Goal: Transaction & Acquisition: Book appointment/travel/reservation

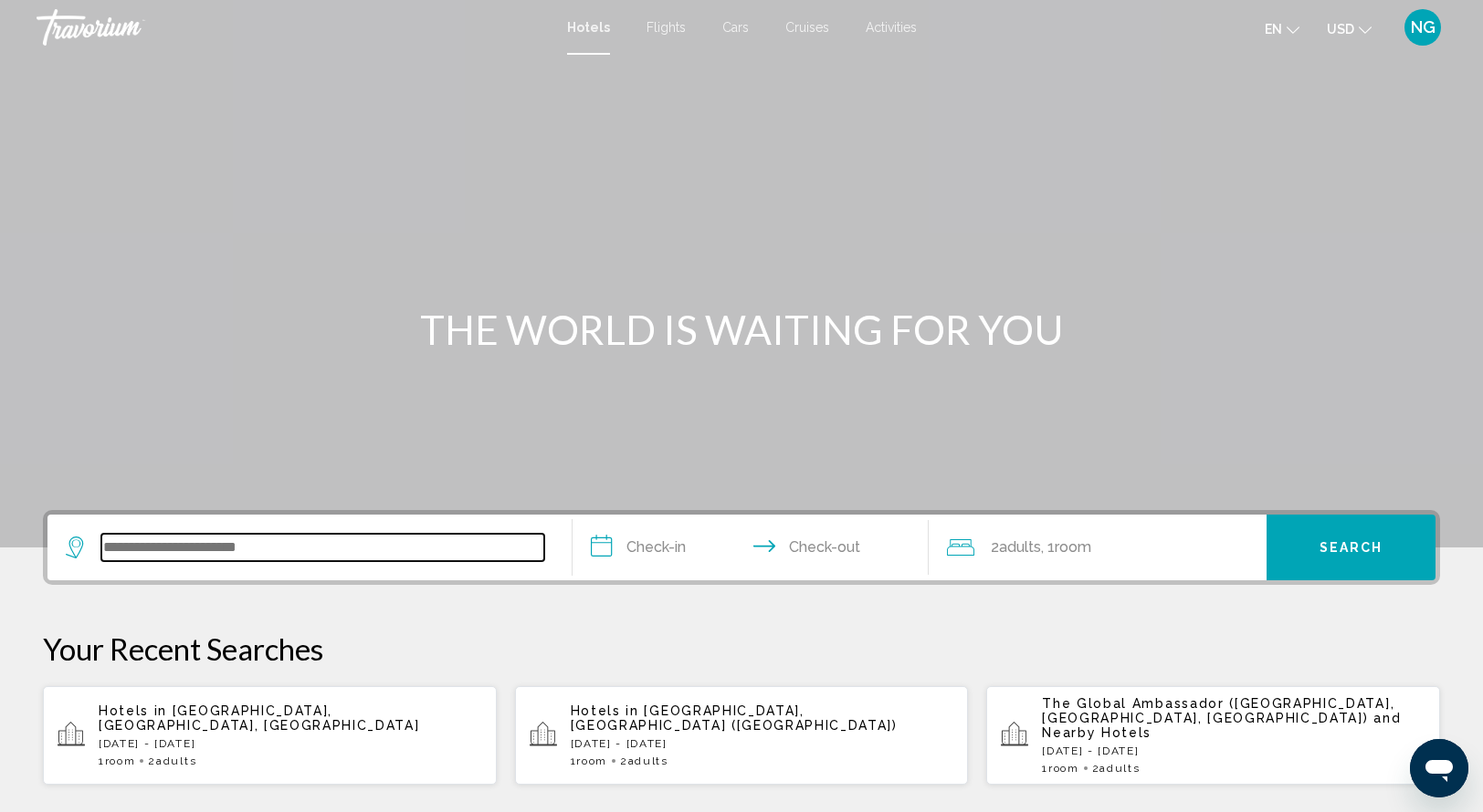
click at [118, 555] on input "Search widget" at bounding box center [323, 548] width 443 height 28
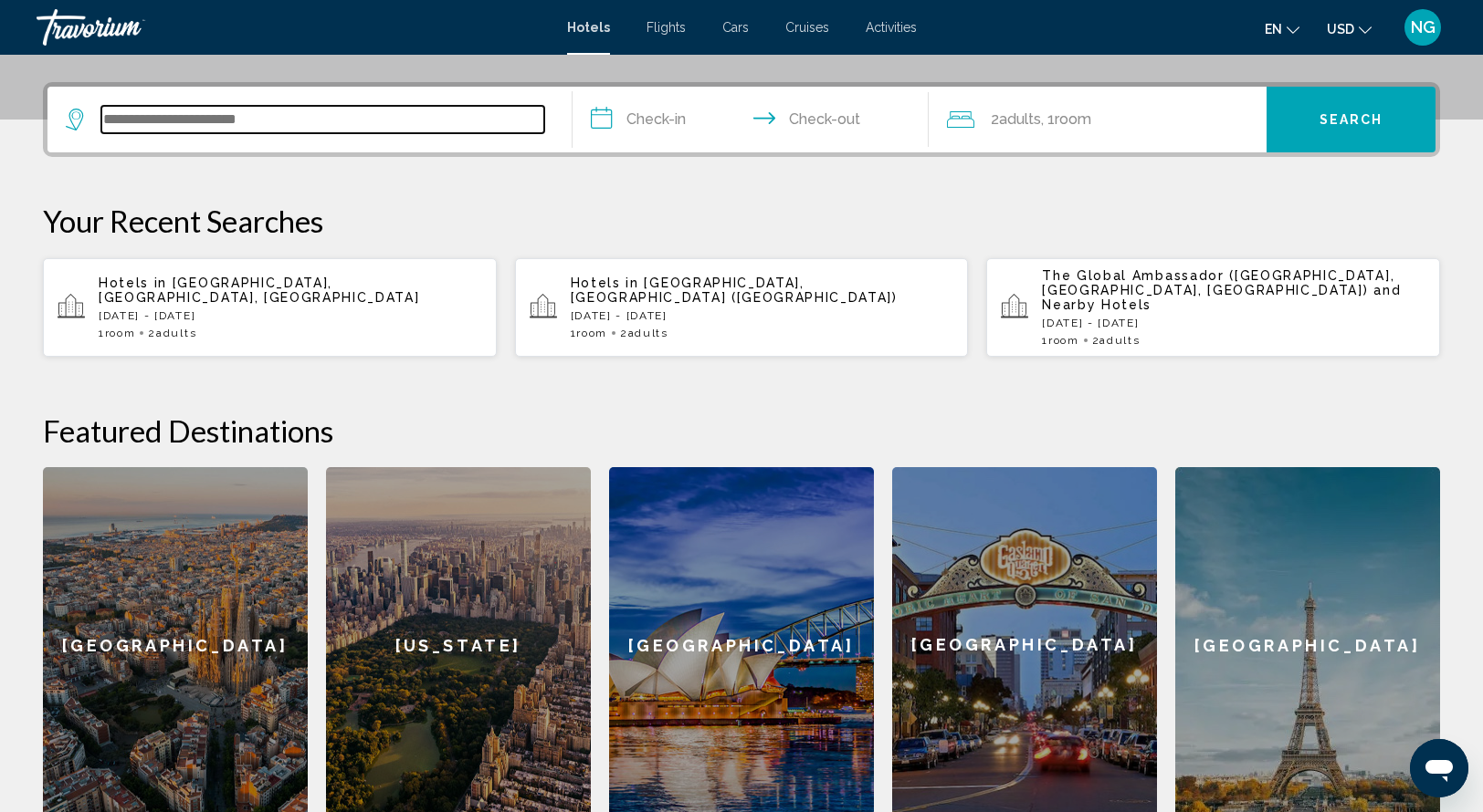
scroll to position [450, 0]
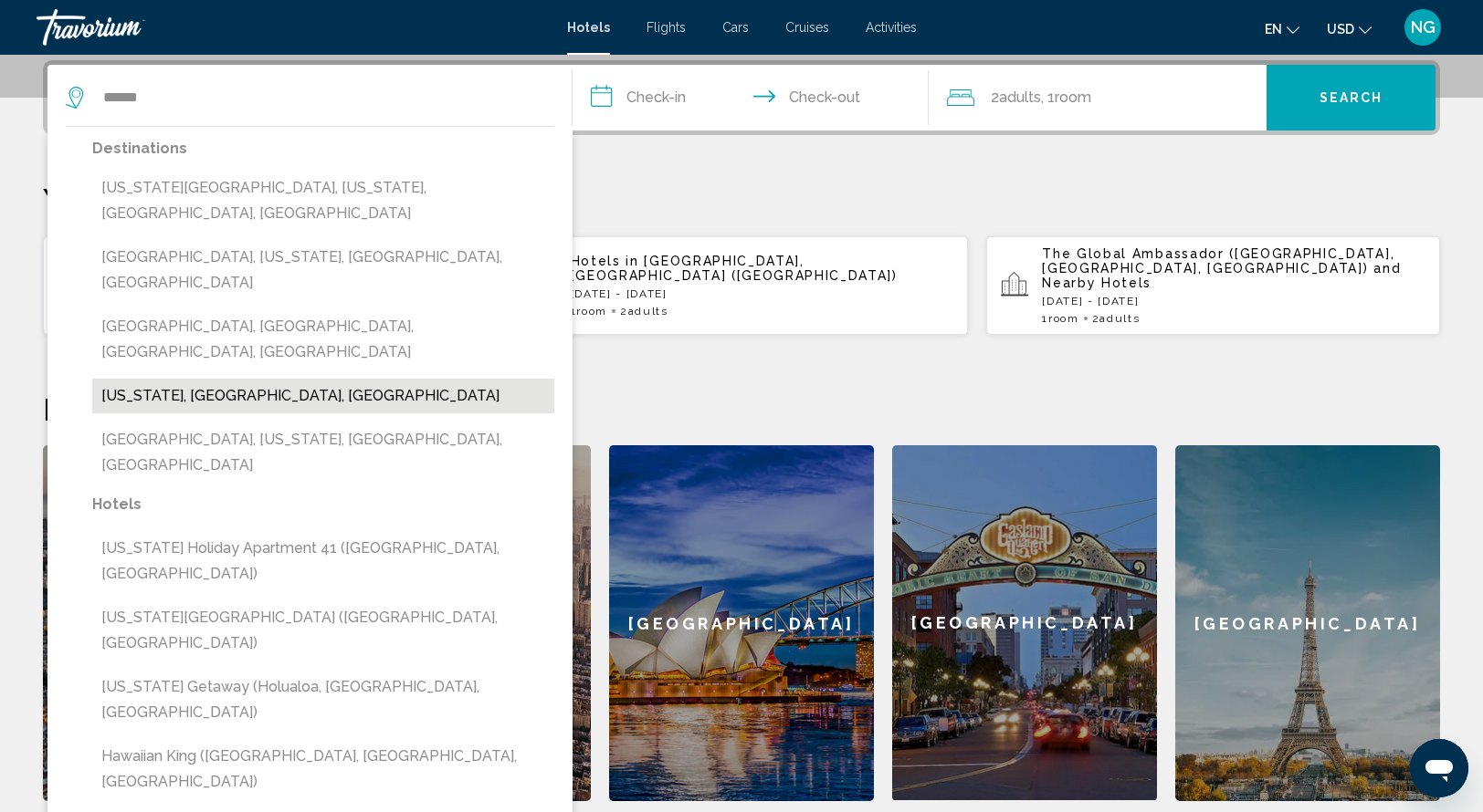
click at [218, 378] on button "Hawaii, HI, United States" at bounding box center [324, 395] width 462 height 34
type input "**********"
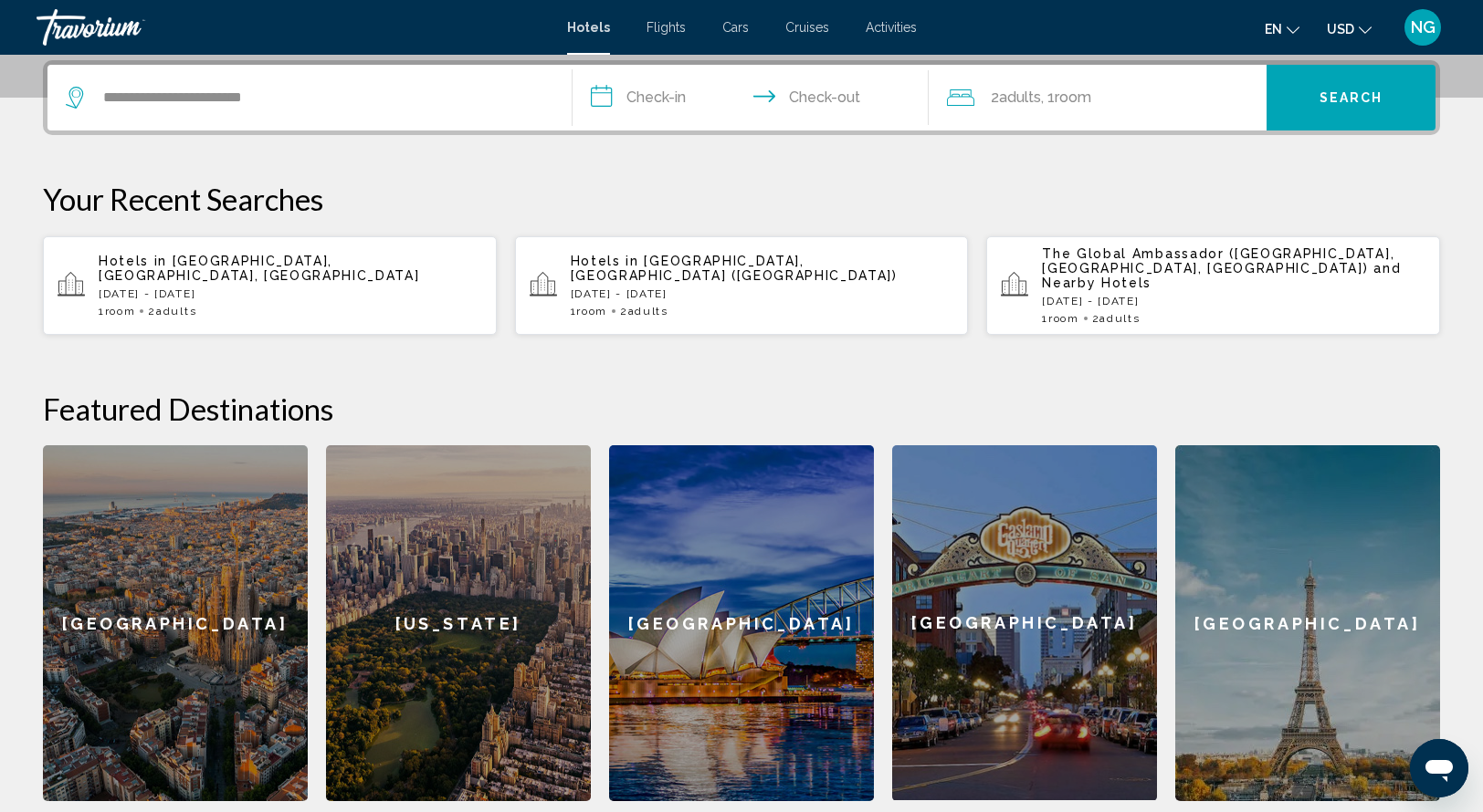
click at [603, 107] on input "**********" at bounding box center [754, 100] width 364 height 71
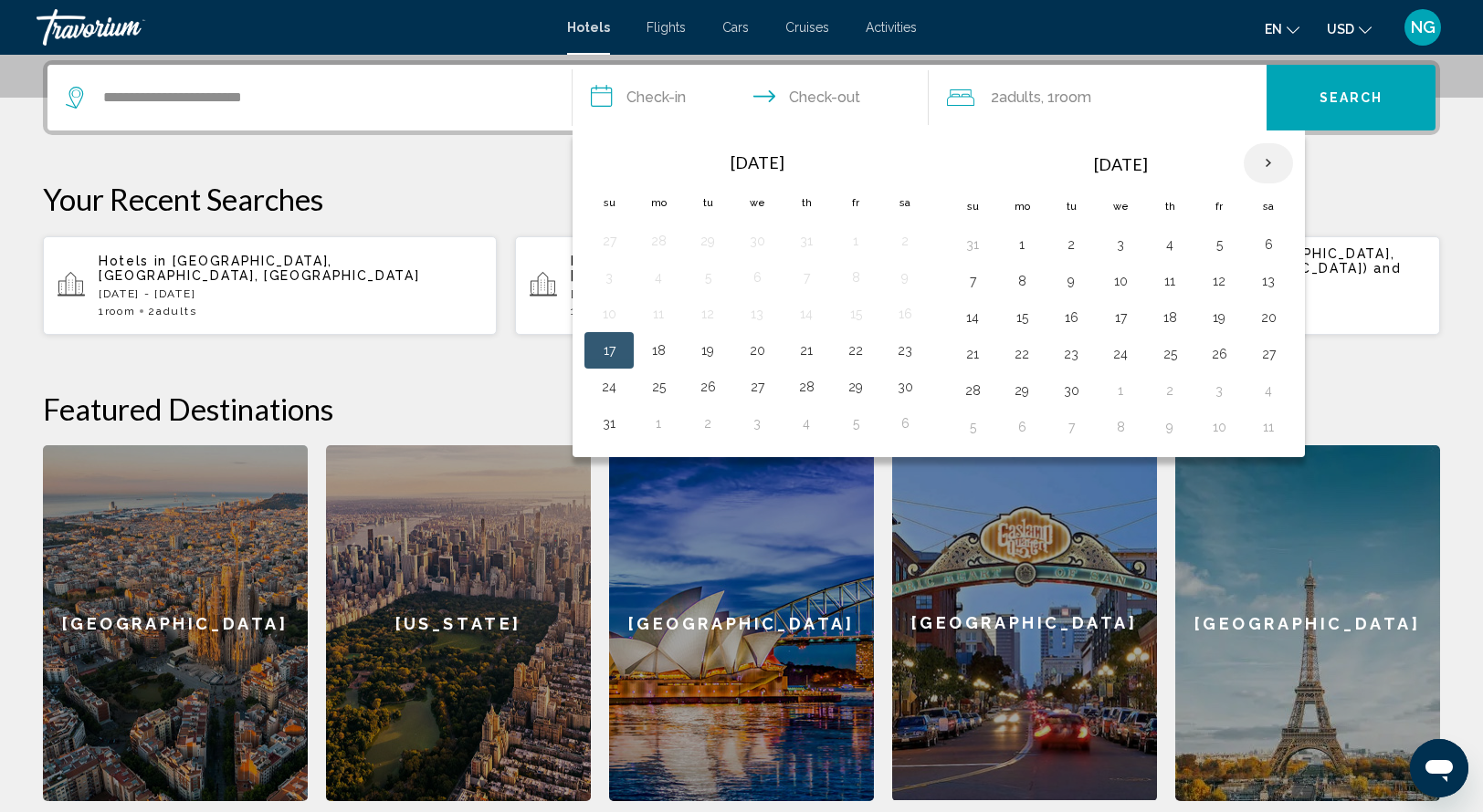
click at [1266, 164] on th "Next month" at bounding box center [1269, 163] width 49 height 40
click at [613, 159] on th "Previous month" at bounding box center [609, 163] width 49 height 40
click at [704, 355] on button "23" at bounding box center [708, 354] width 30 height 26
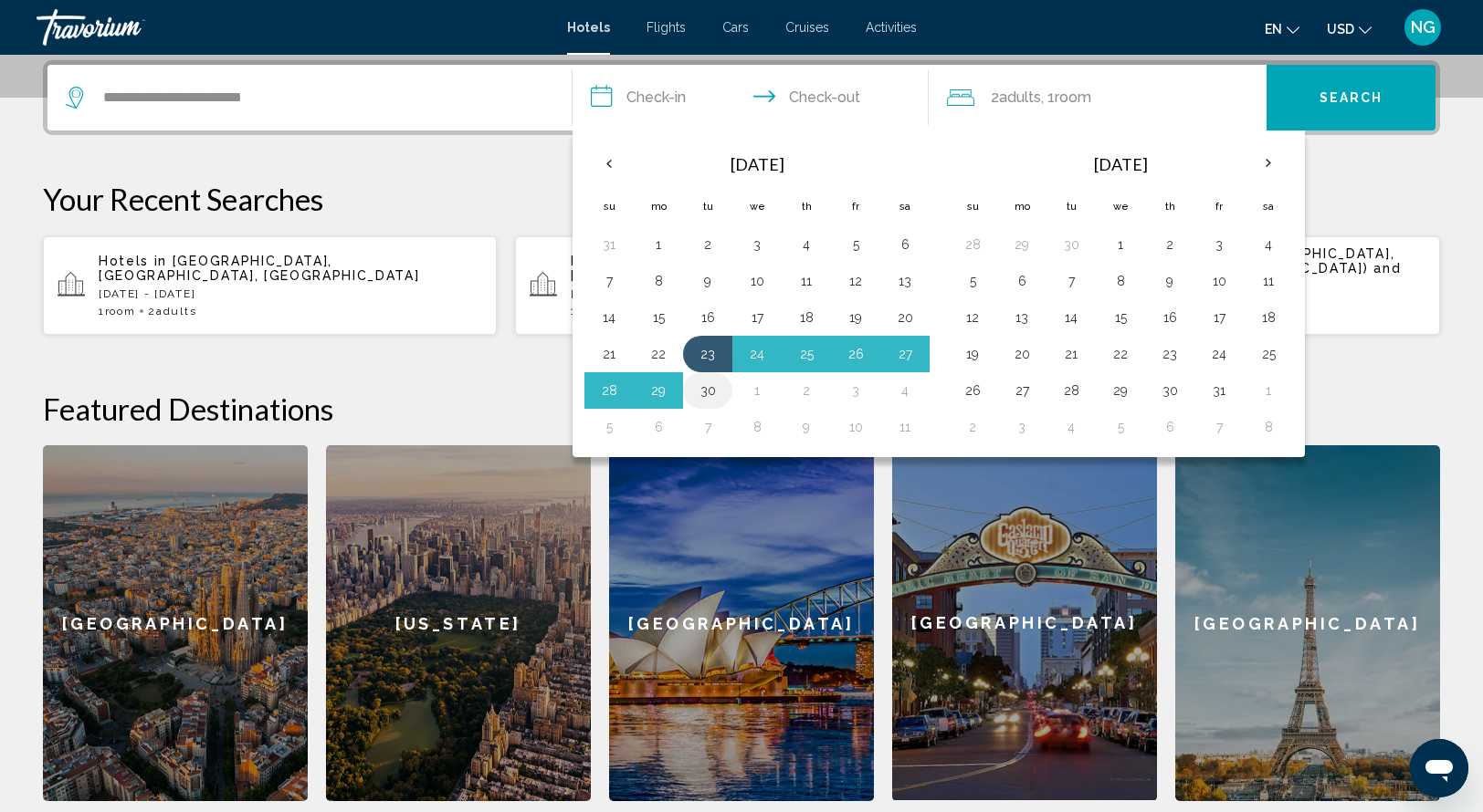
click at [709, 391] on button "30" at bounding box center [708, 390] width 30 height 26
type input "**********"
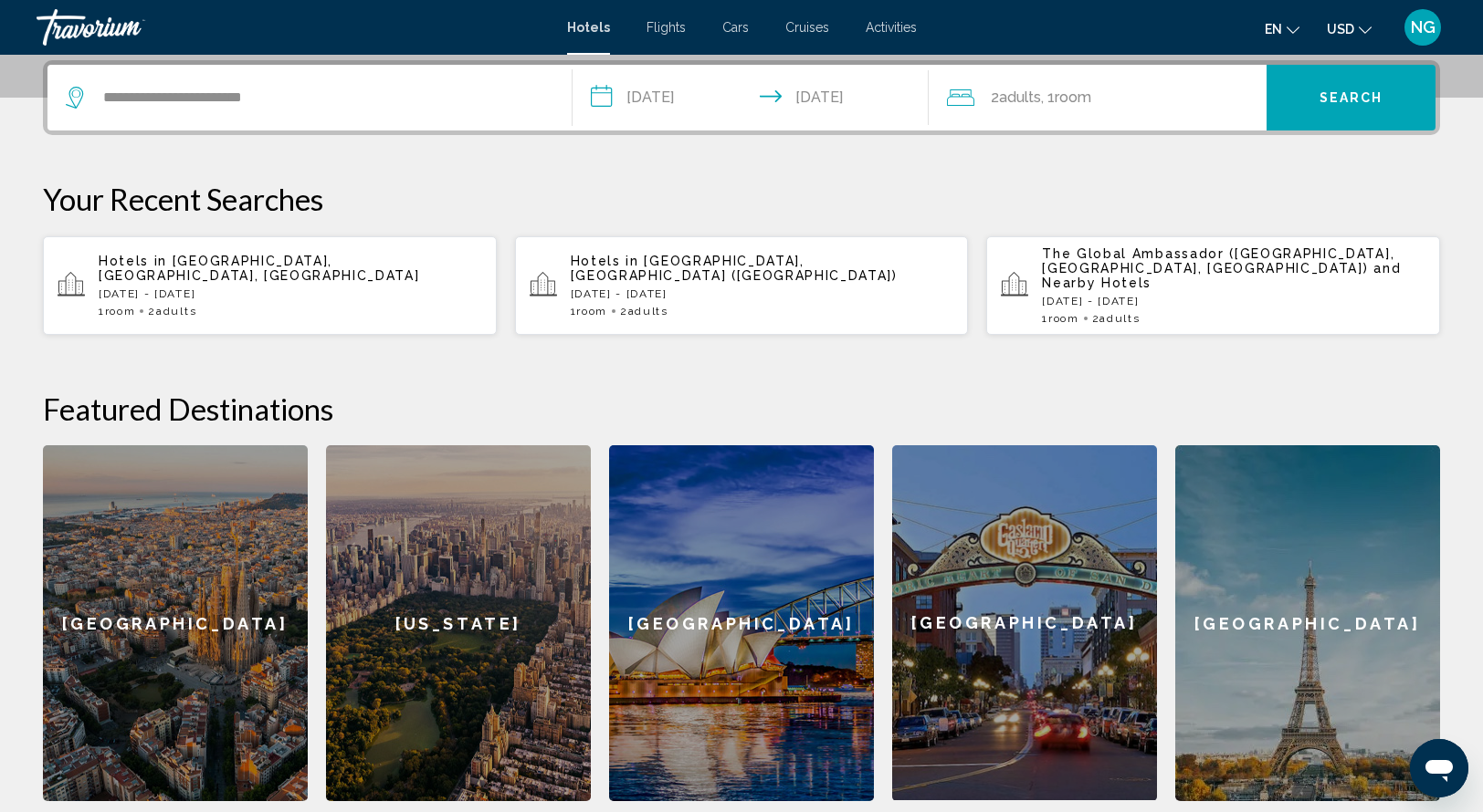
click at [995, 90] on span "2 Adult Adults" at bounding box center [1015, 97] width 50 height 26
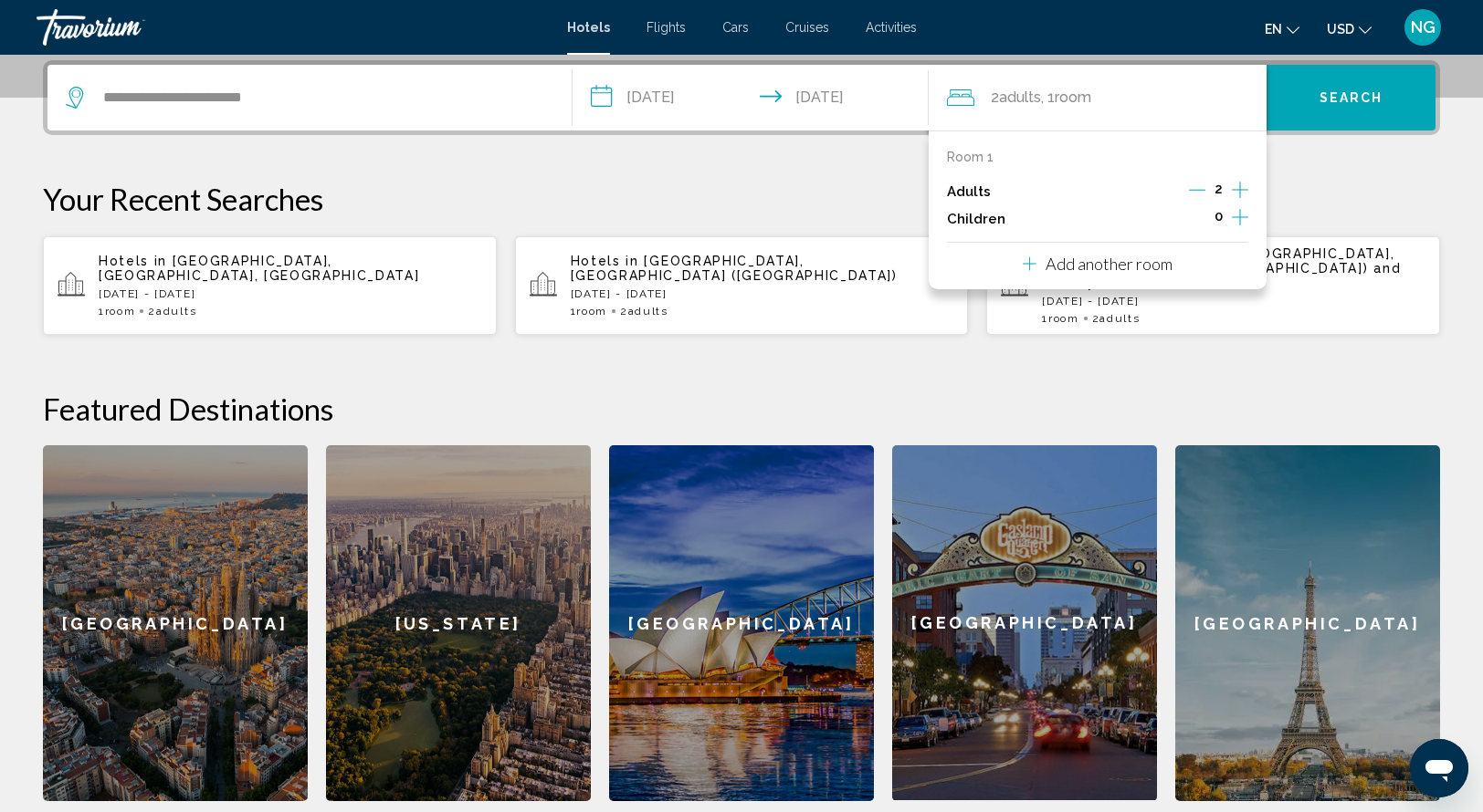
click at [1243, 222] on icon "Increment children" at bounding box center [1239, 217] width 17 height 22
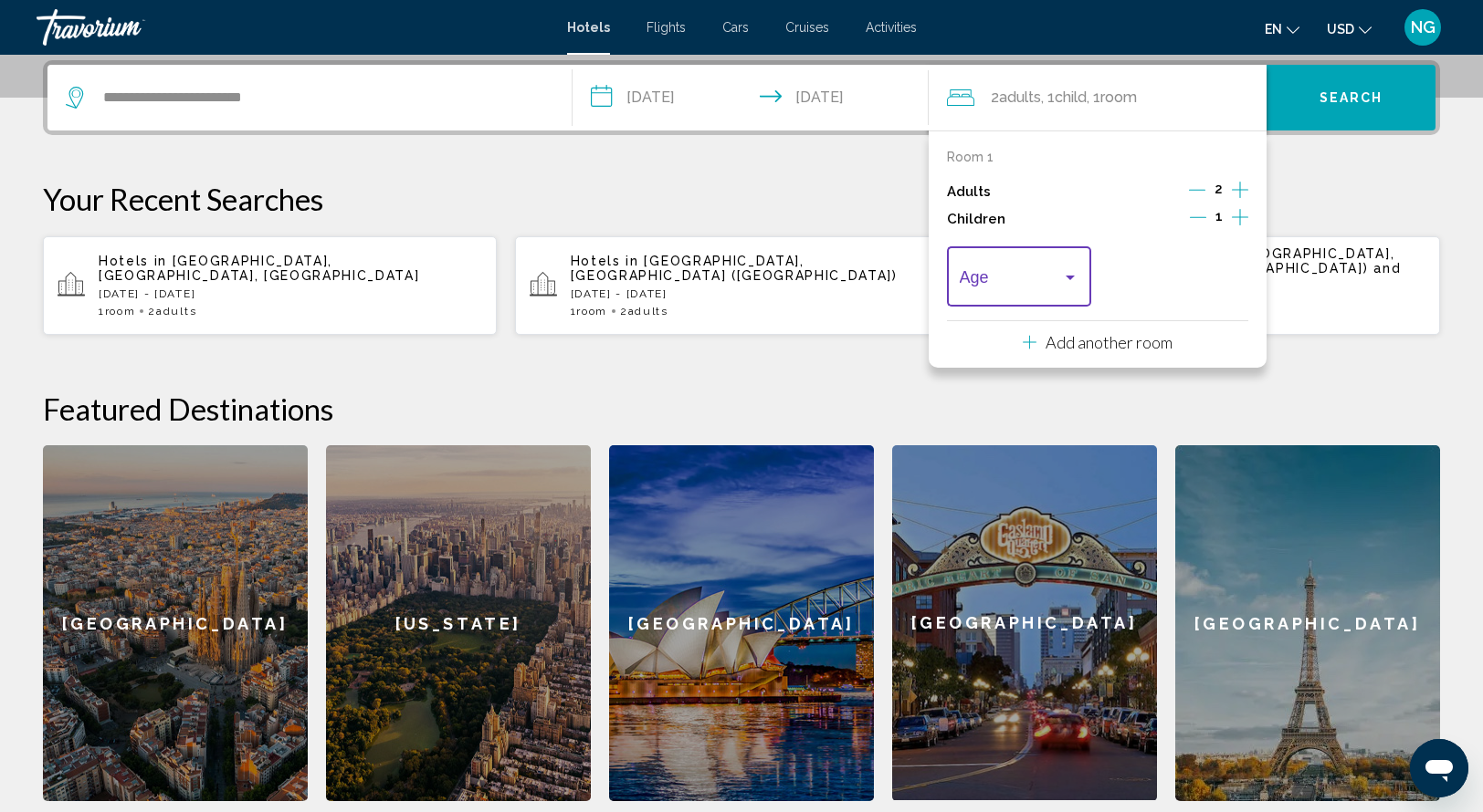
click at [1071, 275] on div "Travelers: 2 adults, 1 child" at bounding box center [1069, 277] width 9 height 5
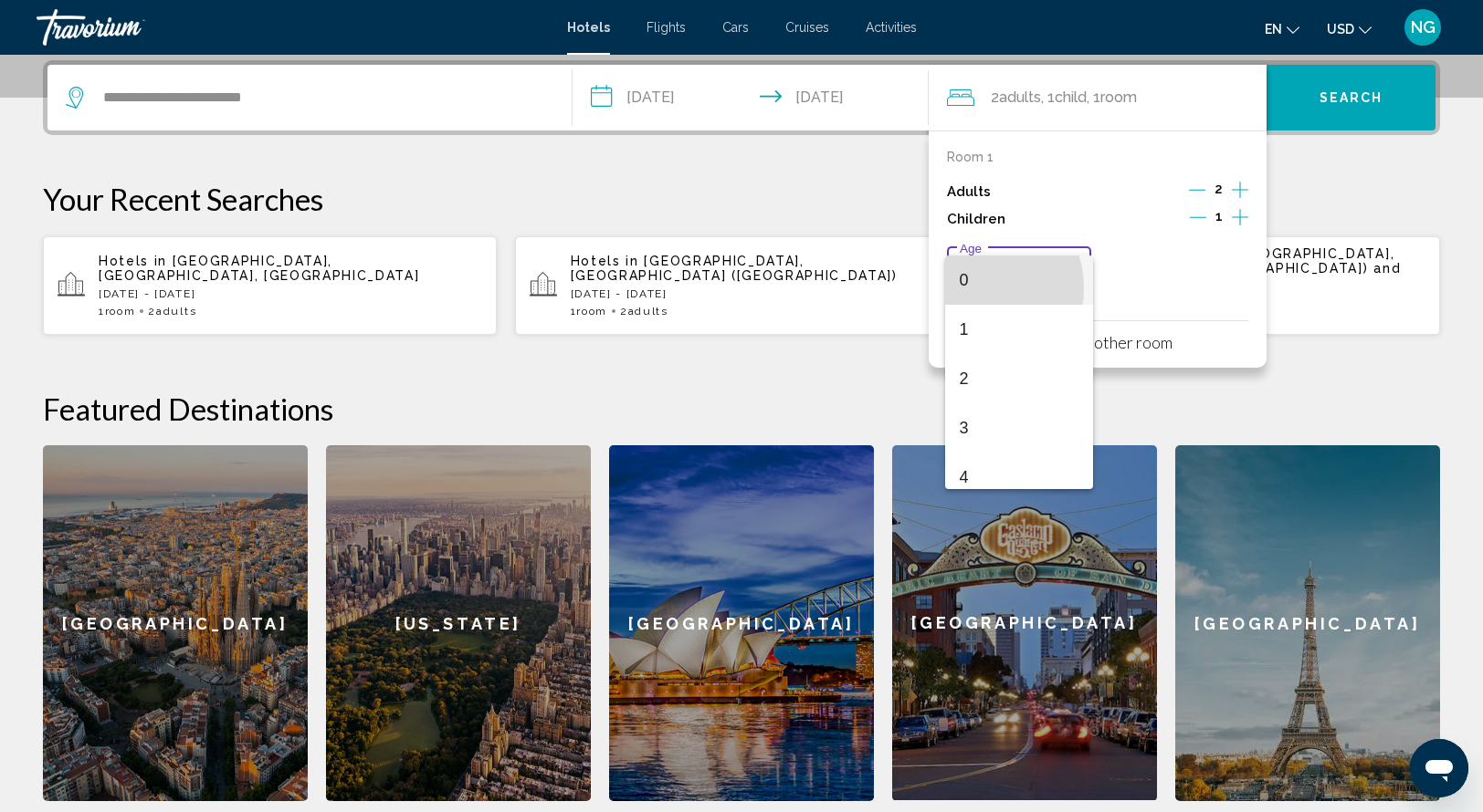
click at [972, 288] on span "0" at bounding box center [1020, 280] width 120 height 49
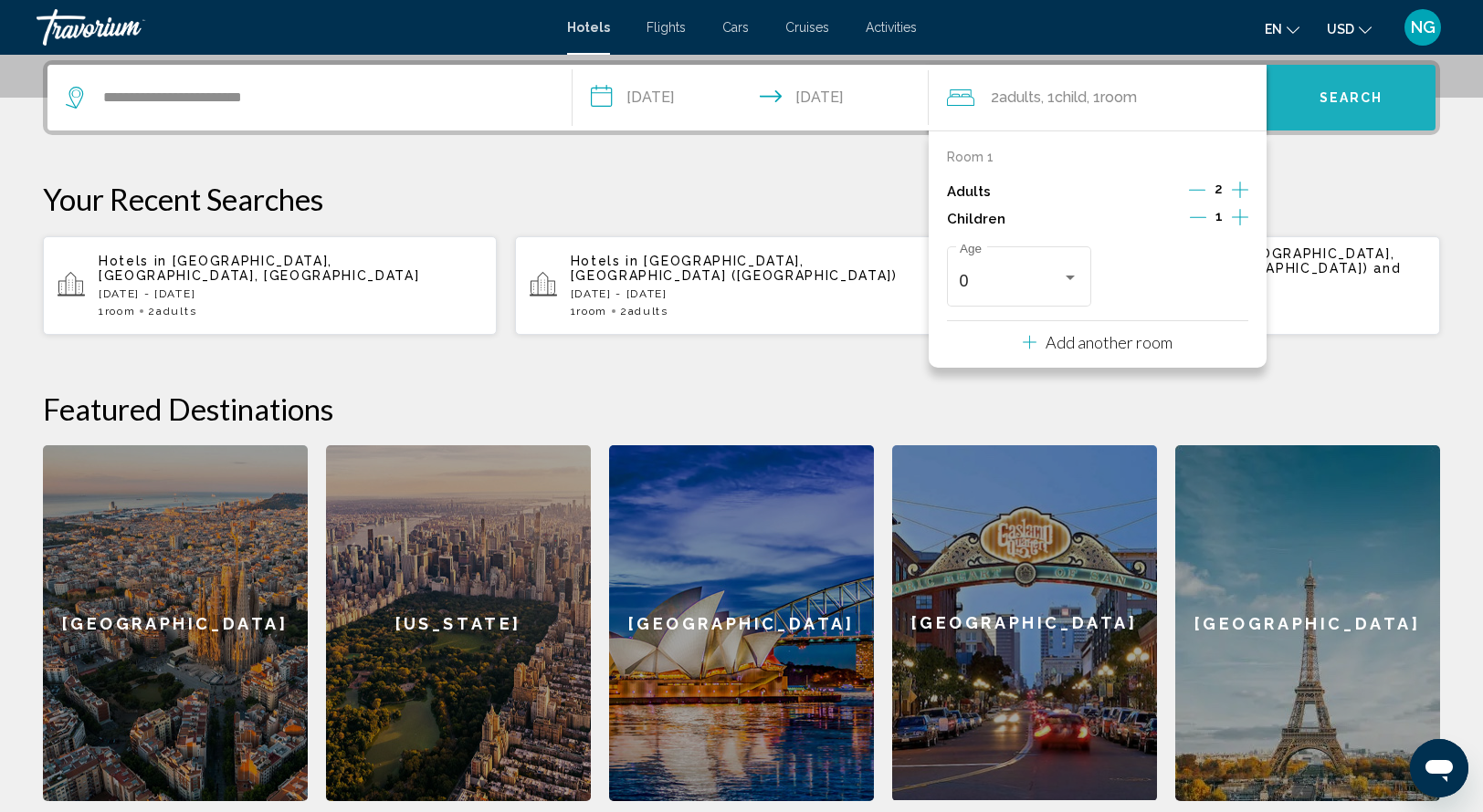
click at [1375, 95] on span "Search" at bounding box center [1351, 98] width 64 height 15
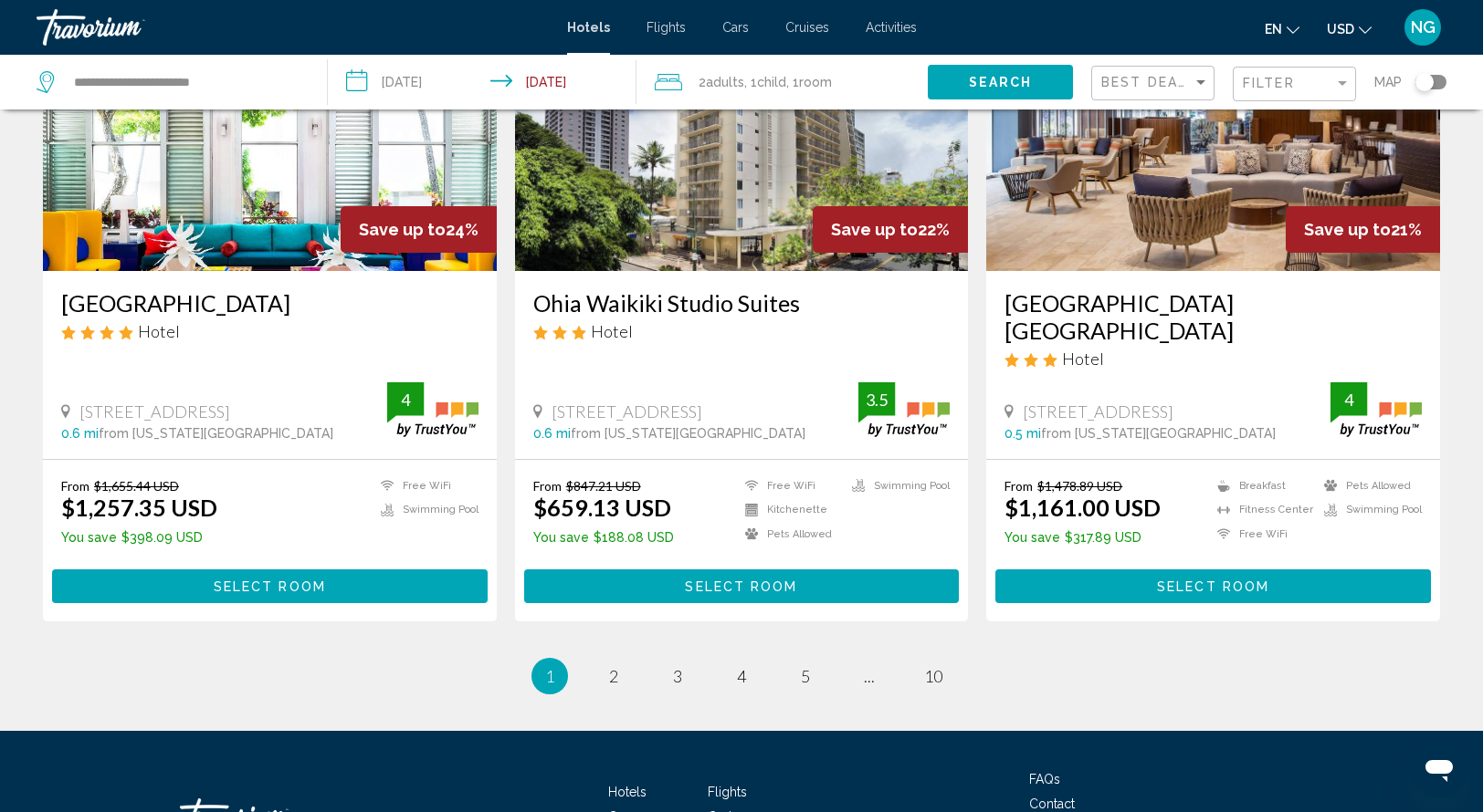
scroll to position [2204, 0]
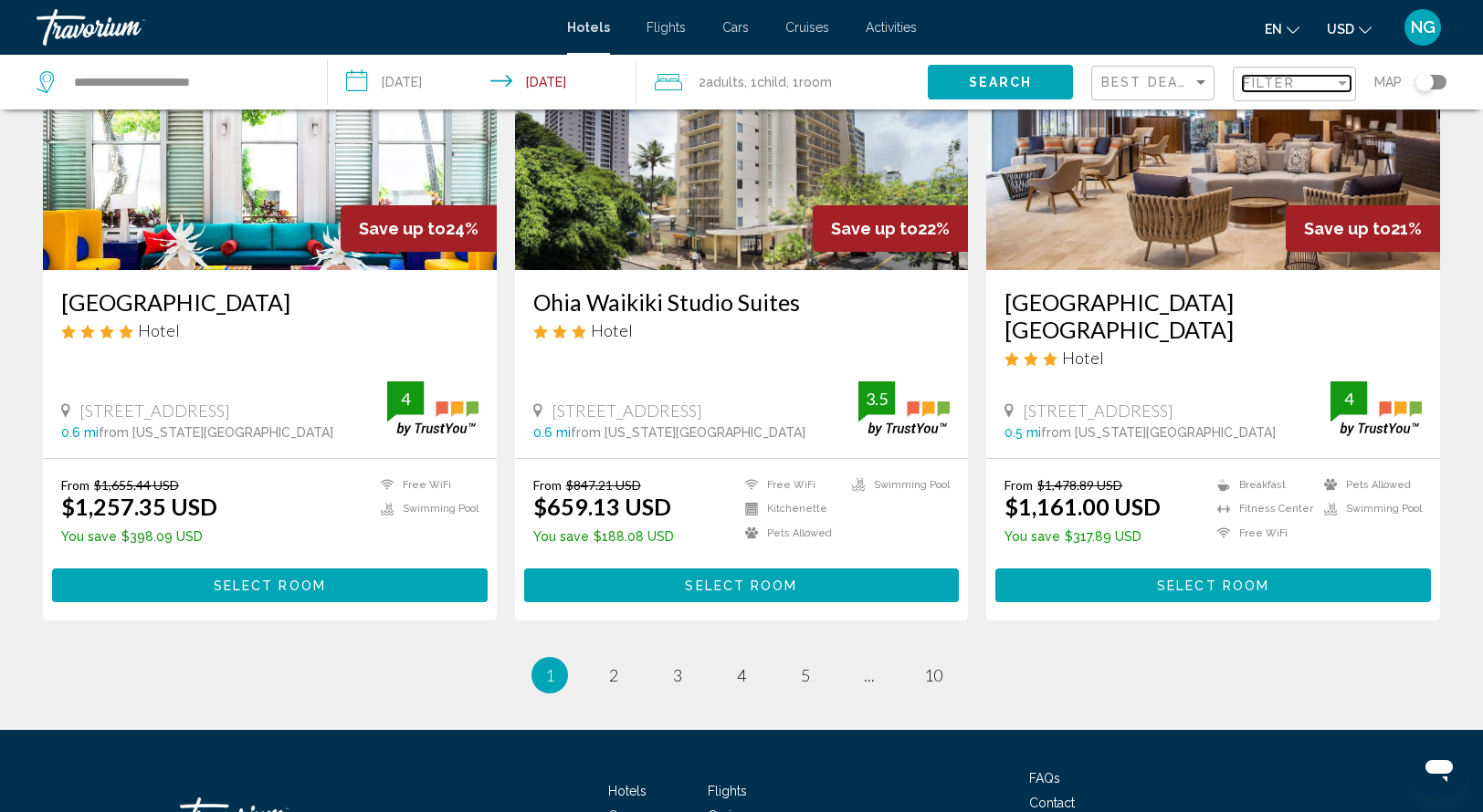
click at [1345, 79] on div "Filter" at bounding box center [1341, 83] width 17 height 15
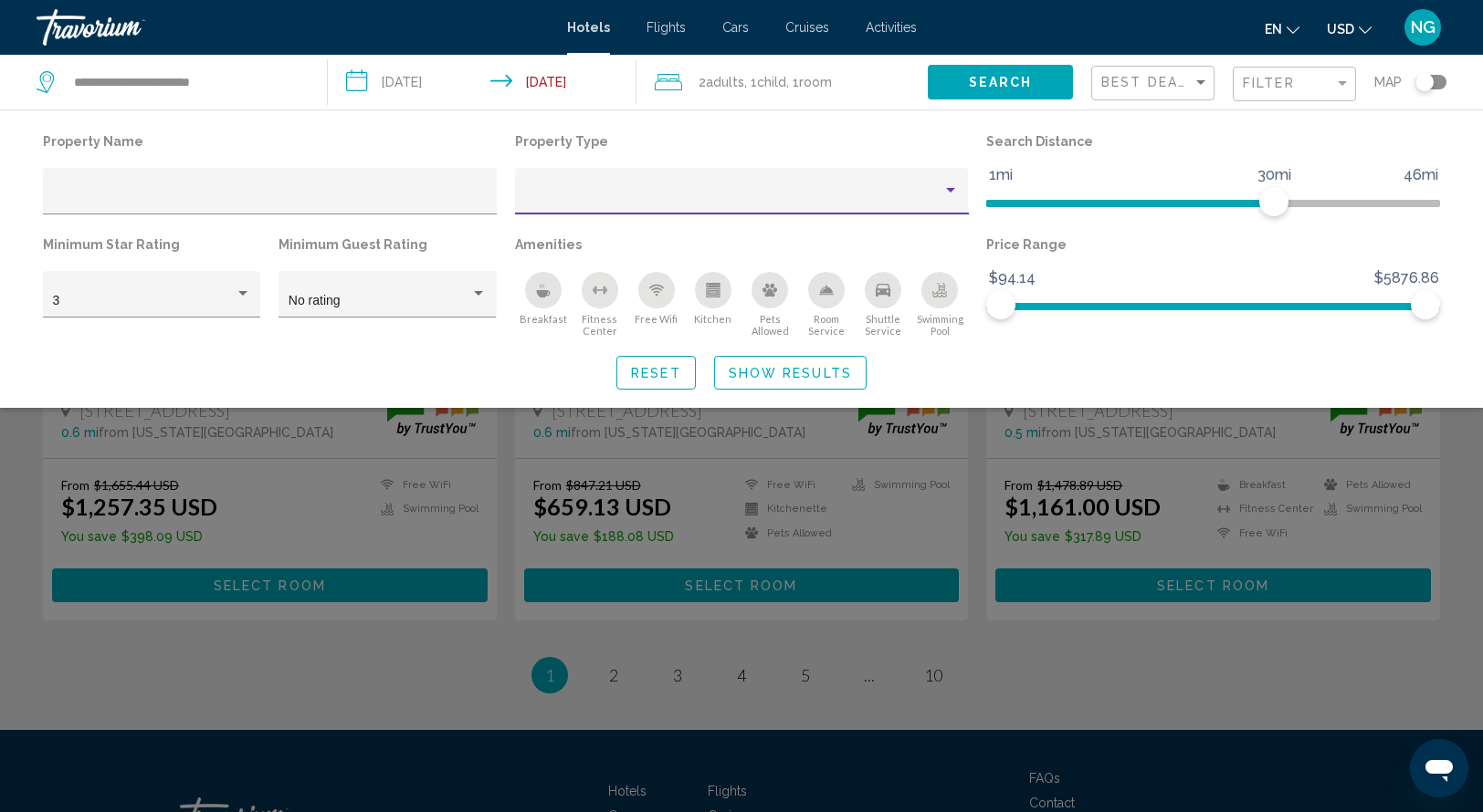
click at [950, 186] on div "Property type" at bounding box center [950, 191] width 17 height 15
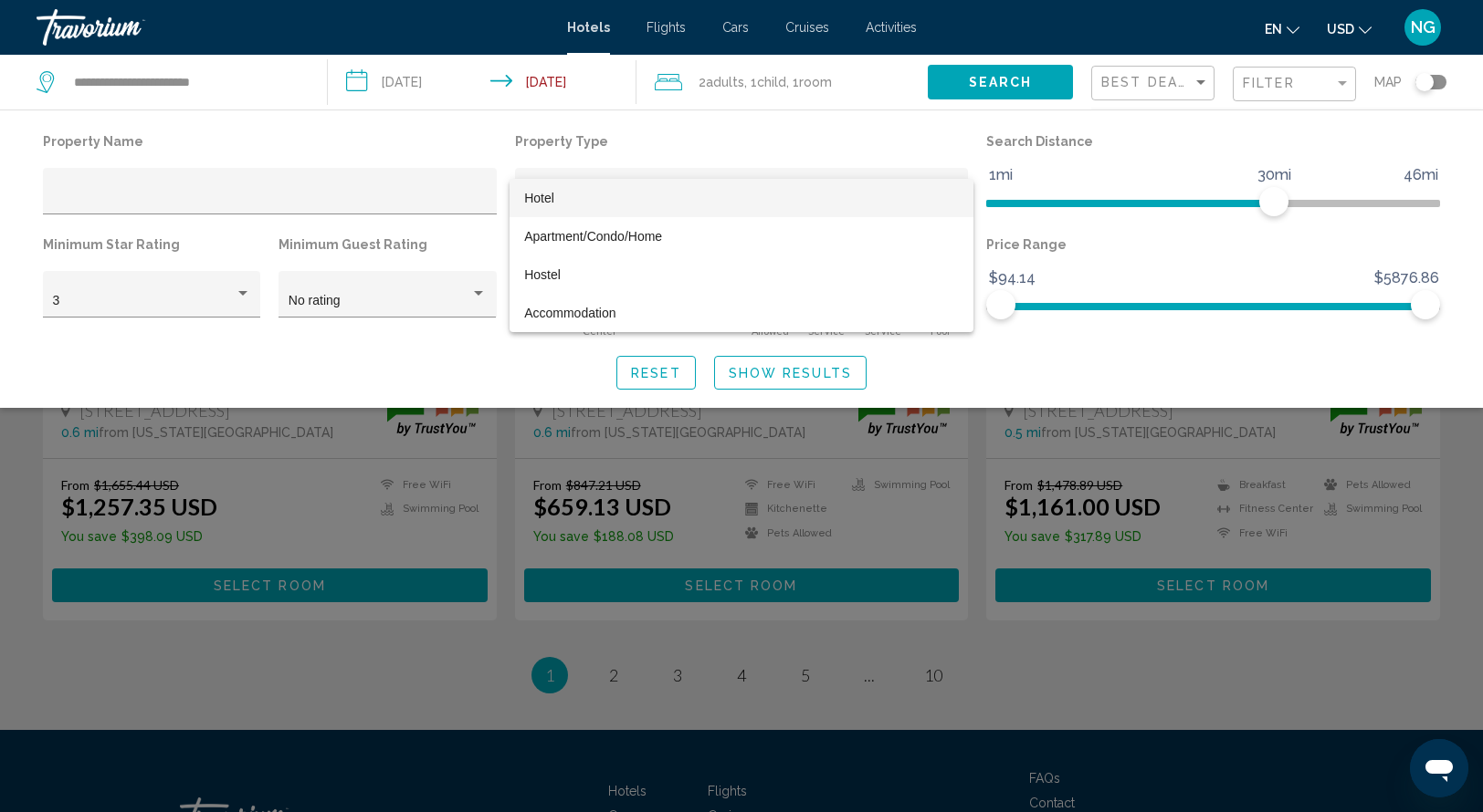
click at [647, 145] on div at bounding box center [742, 406] width 1483 height 812
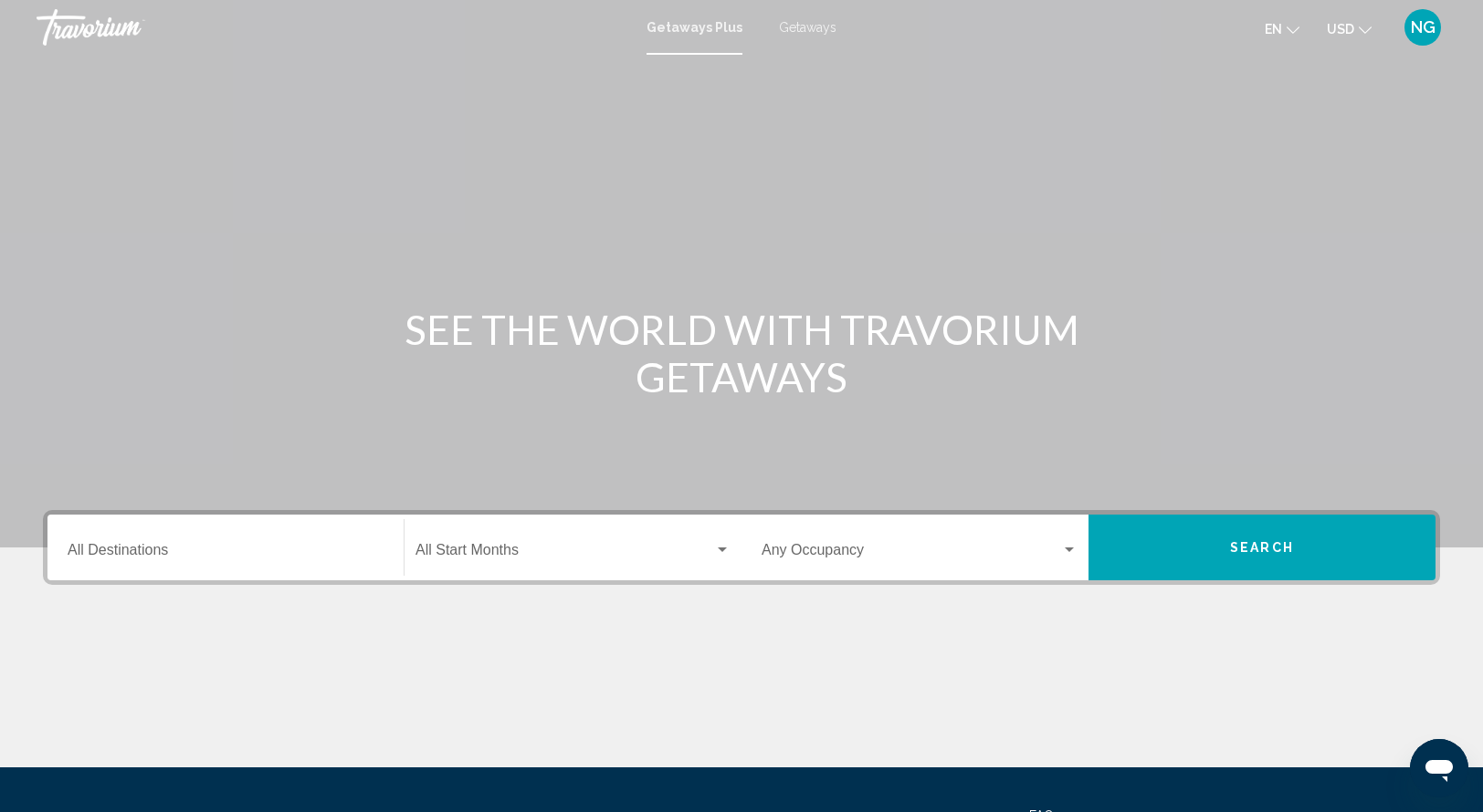
click at [684, 23] on span "Getaways Plus" at bounding box center [693, 27] width 95 height 15
click at [118, 547] on input "Destination All Destinations" at bounding box center [225, 553] width 316 height 17
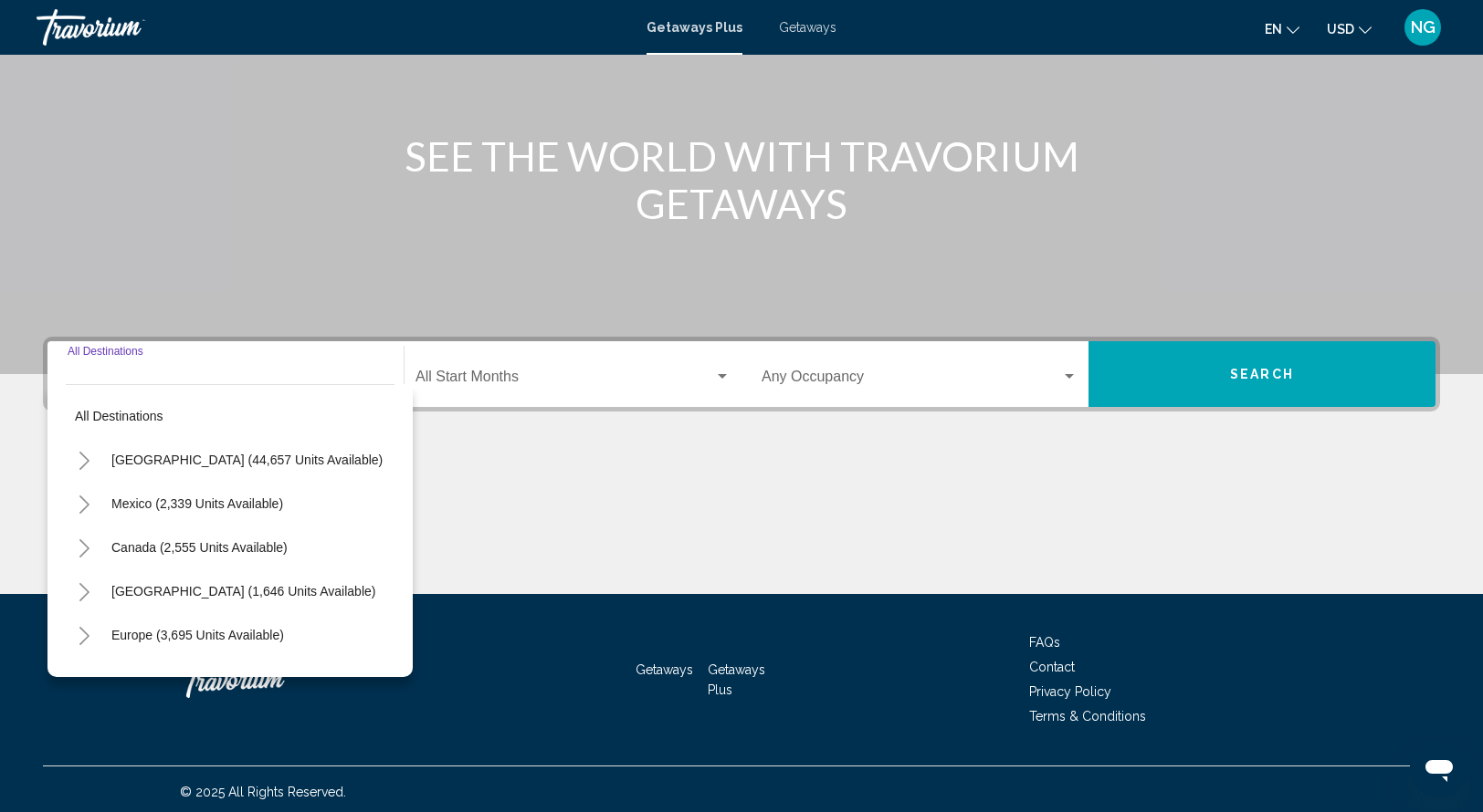
scroll to position [179, 0]
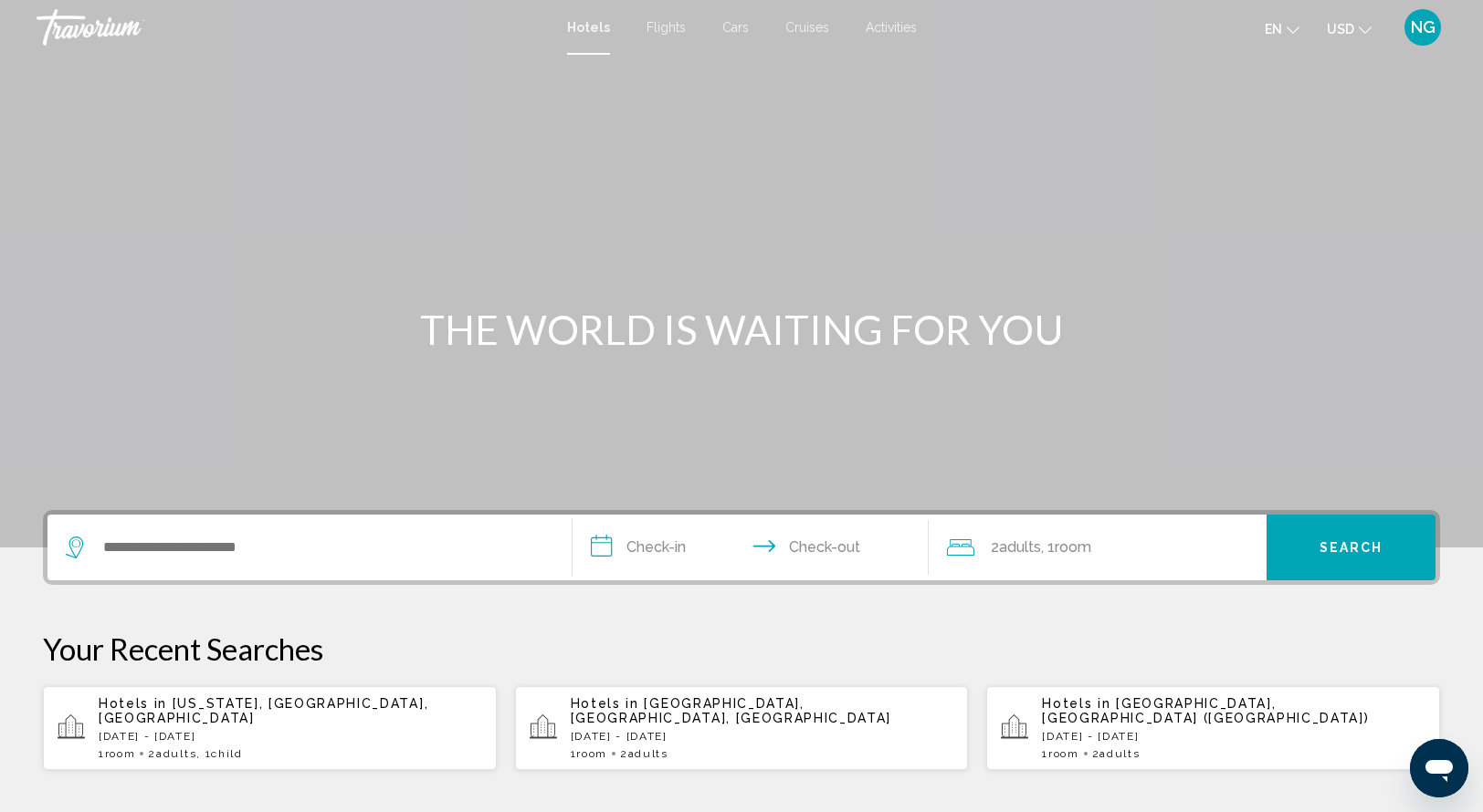
click at [1424, 24] on span "NG" at bounding box center [1422, 28] width 25 height 19
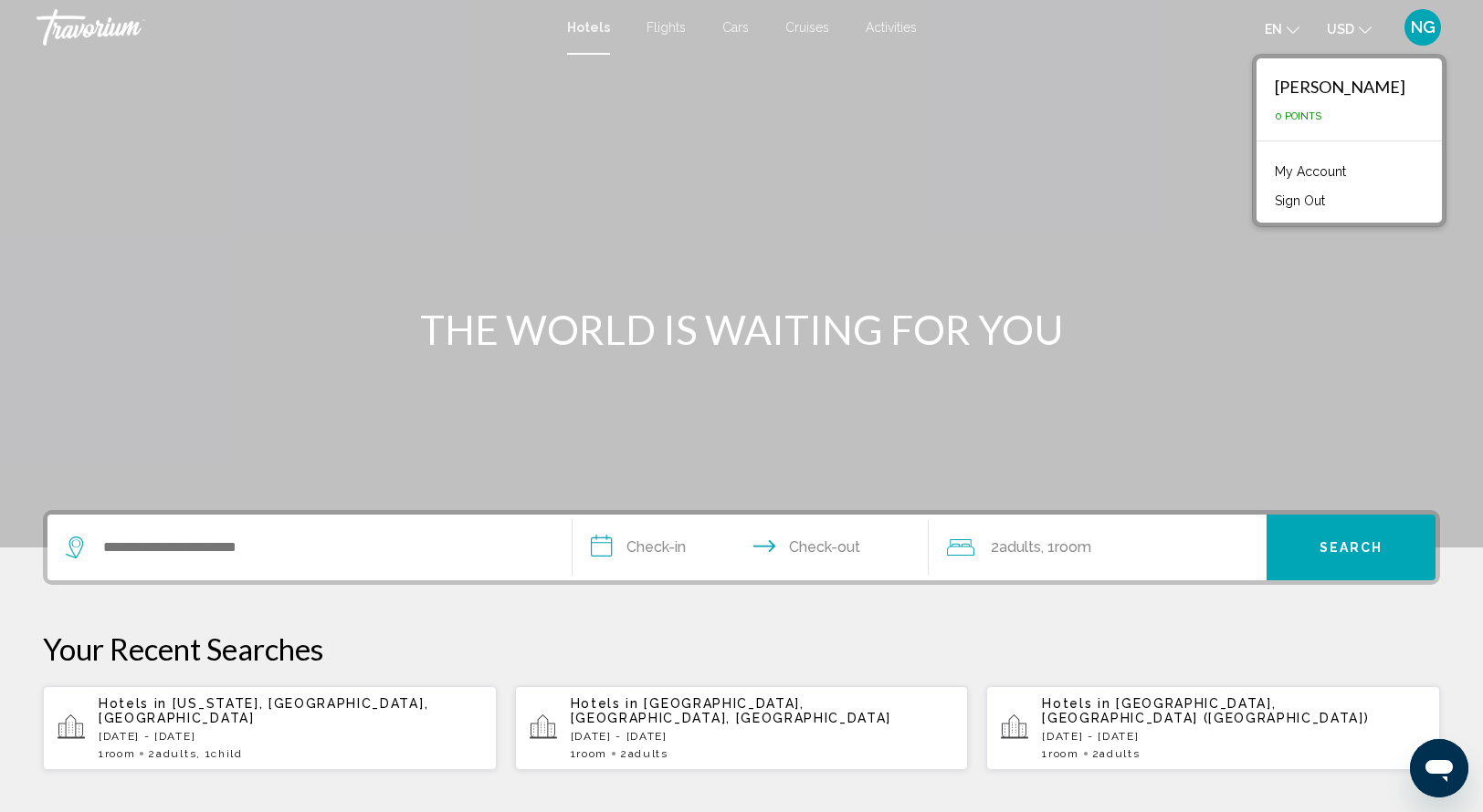
click at [1339, 169] on link "My Account" at bounding box center [1310, 171] width 89 height 24
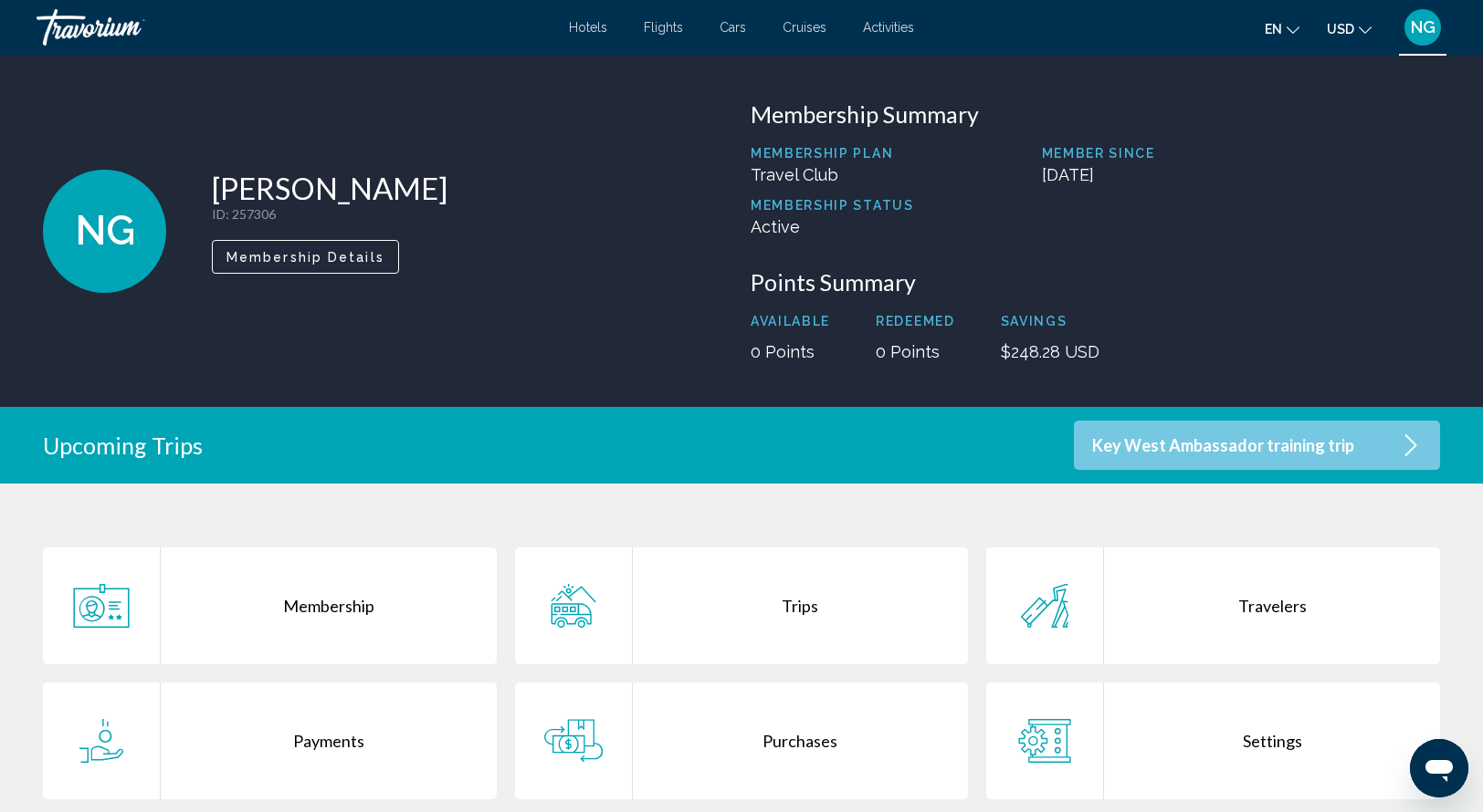
click at [1422, 29] on span "NG" at bounding box center [1422, 28] width 25 height 19
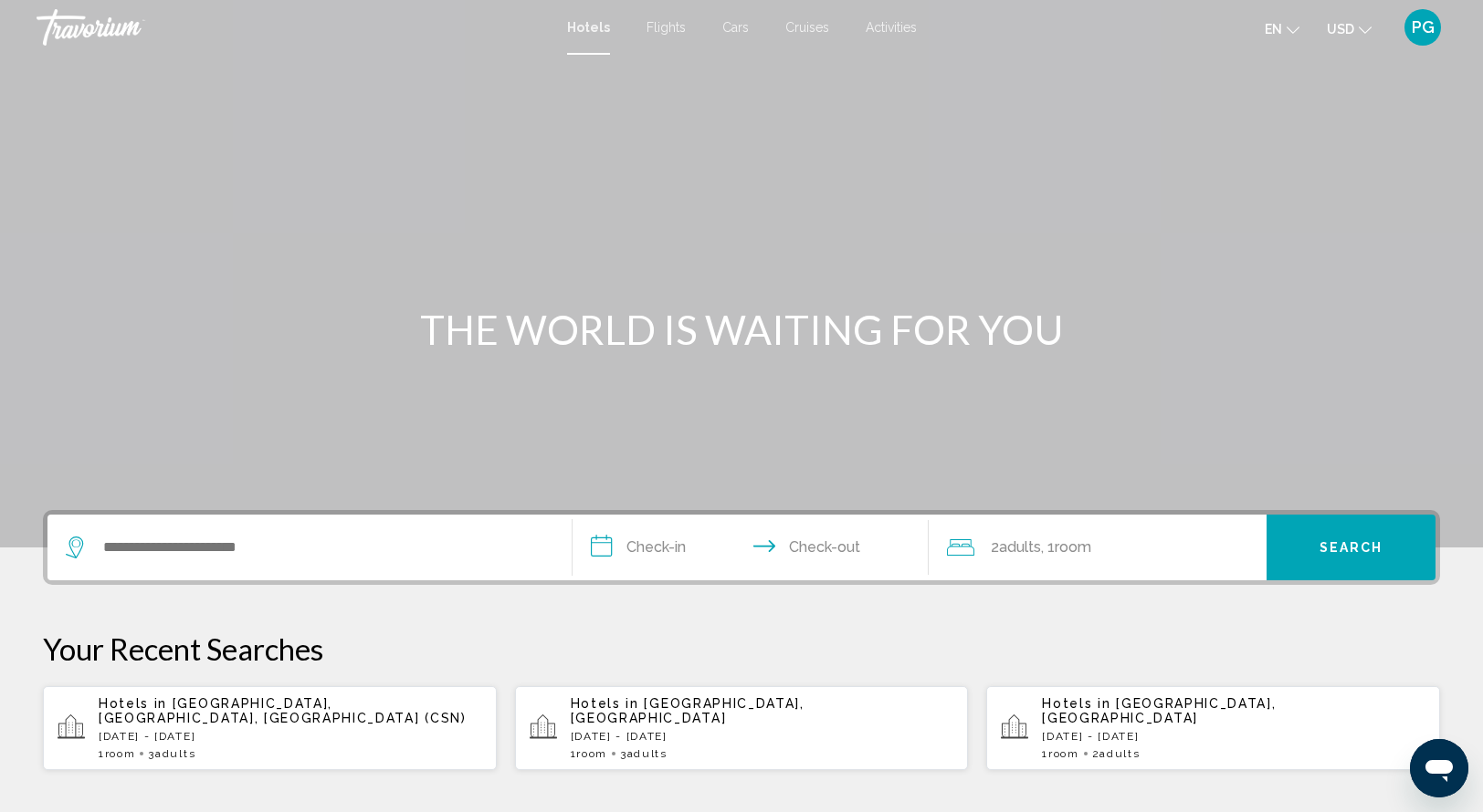
click at [1414, 30] on span "PG" at bounding box center [1422, 28] width 23 height 19
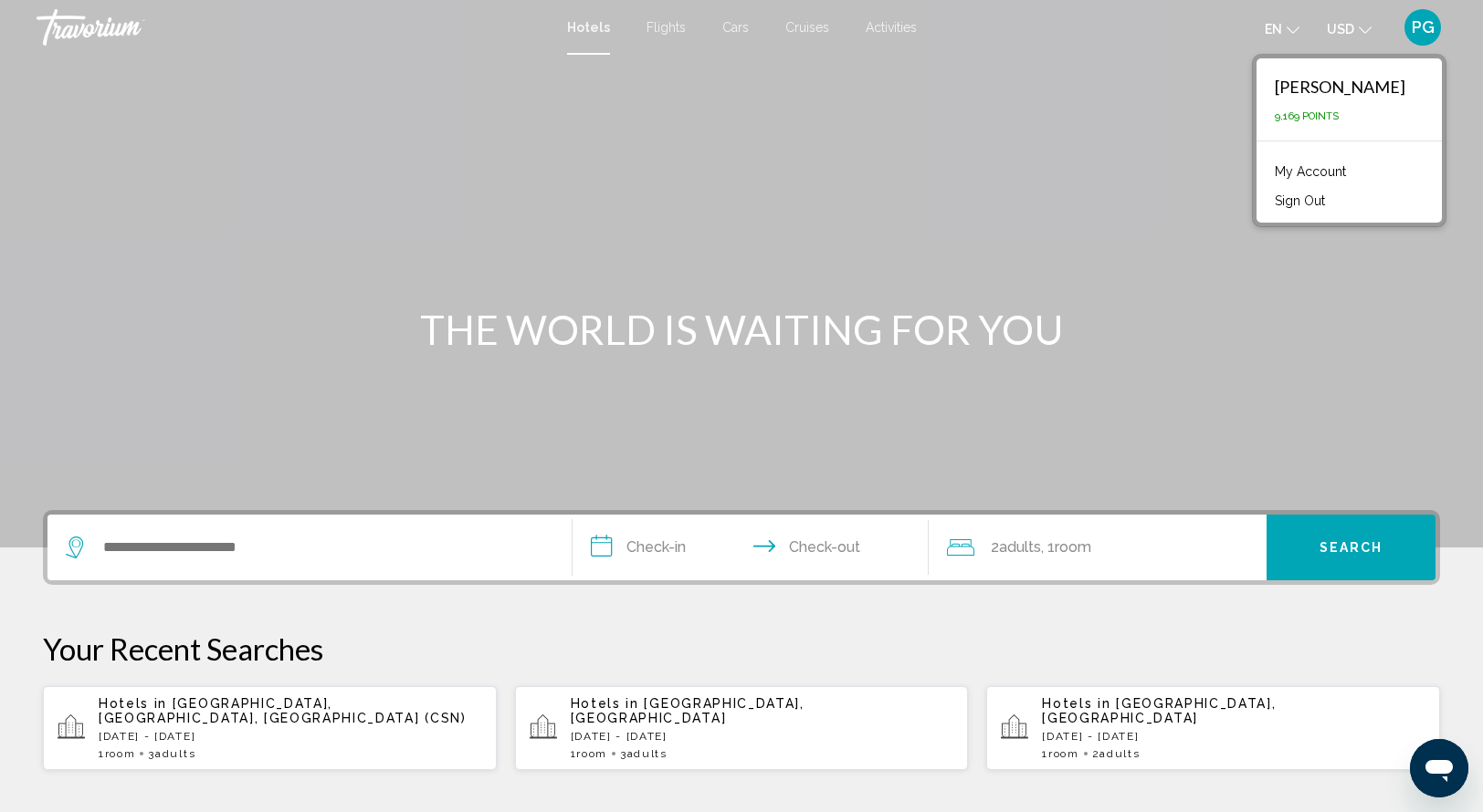
click at [1307, 172] on link "My Account" at bounding box center [1310, 171] width 89 height 24
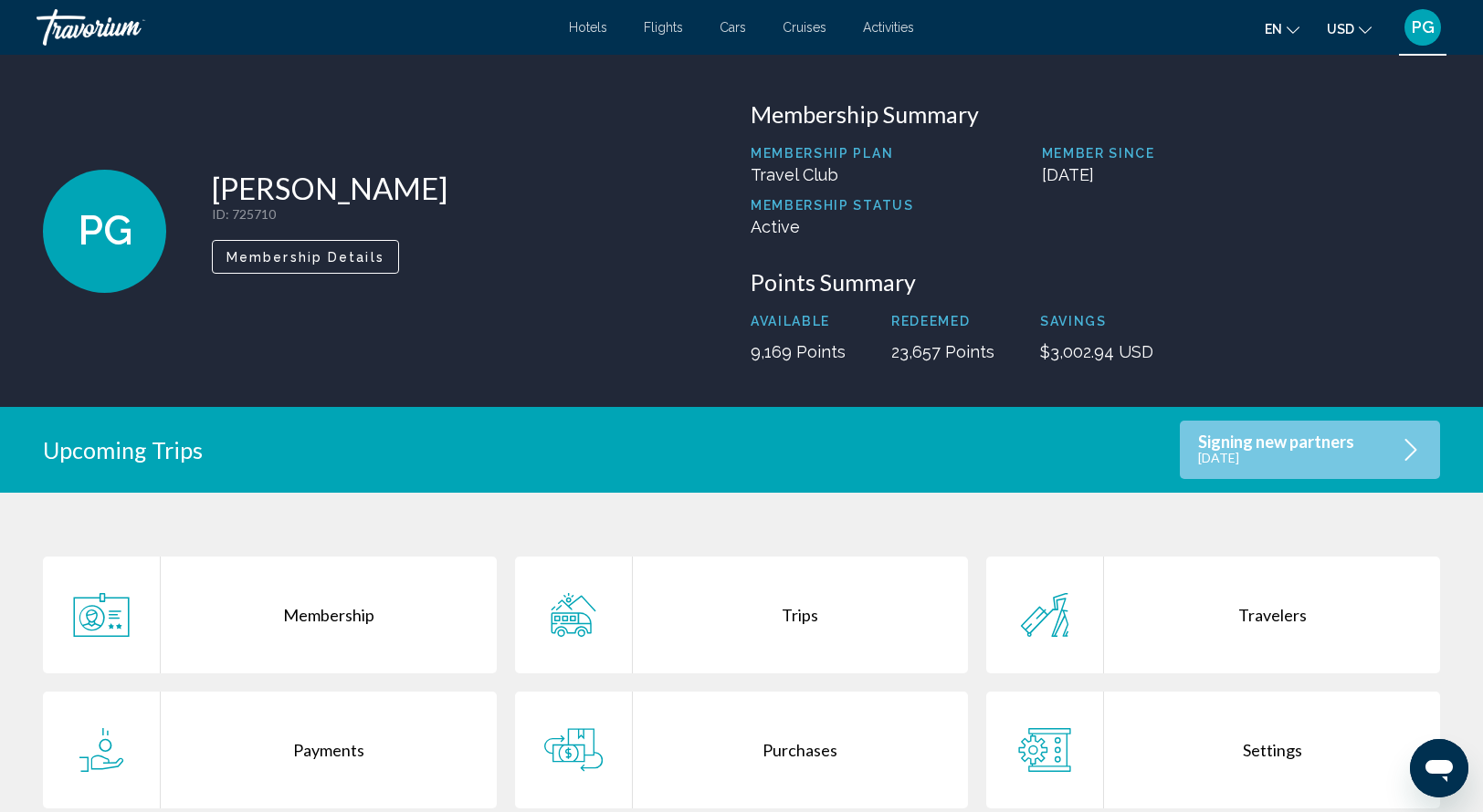
click at [1419, 34] on span "PG" at bounding box center [1422, 28] width 23 height 19
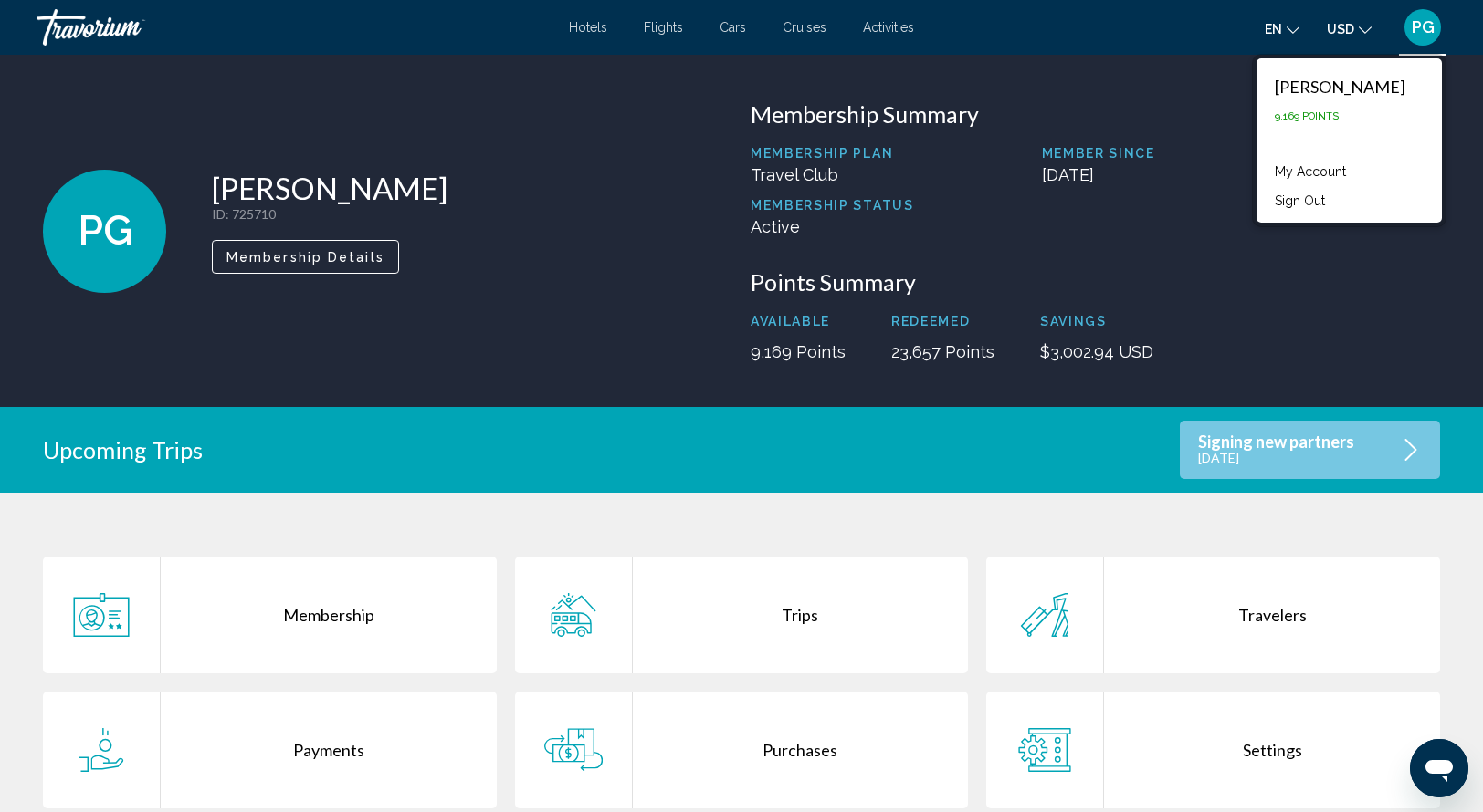
click at [1316, 198] on button "Sign Out" at bounding box center [1300, 201] width 69 height 24
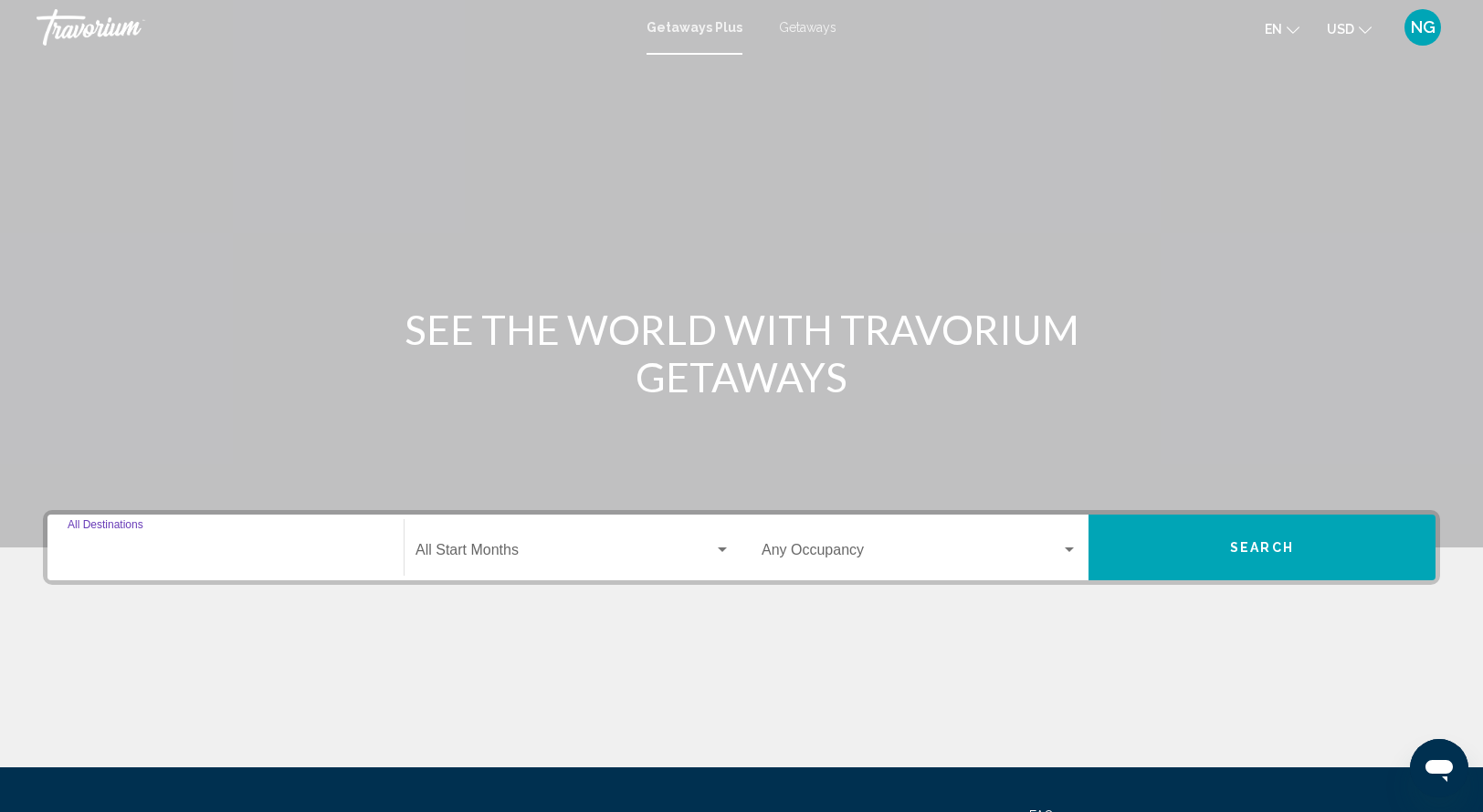
click at [106, 551] on input "Destination All Destinations" at bounding box center [225, 553] width 316 height 17
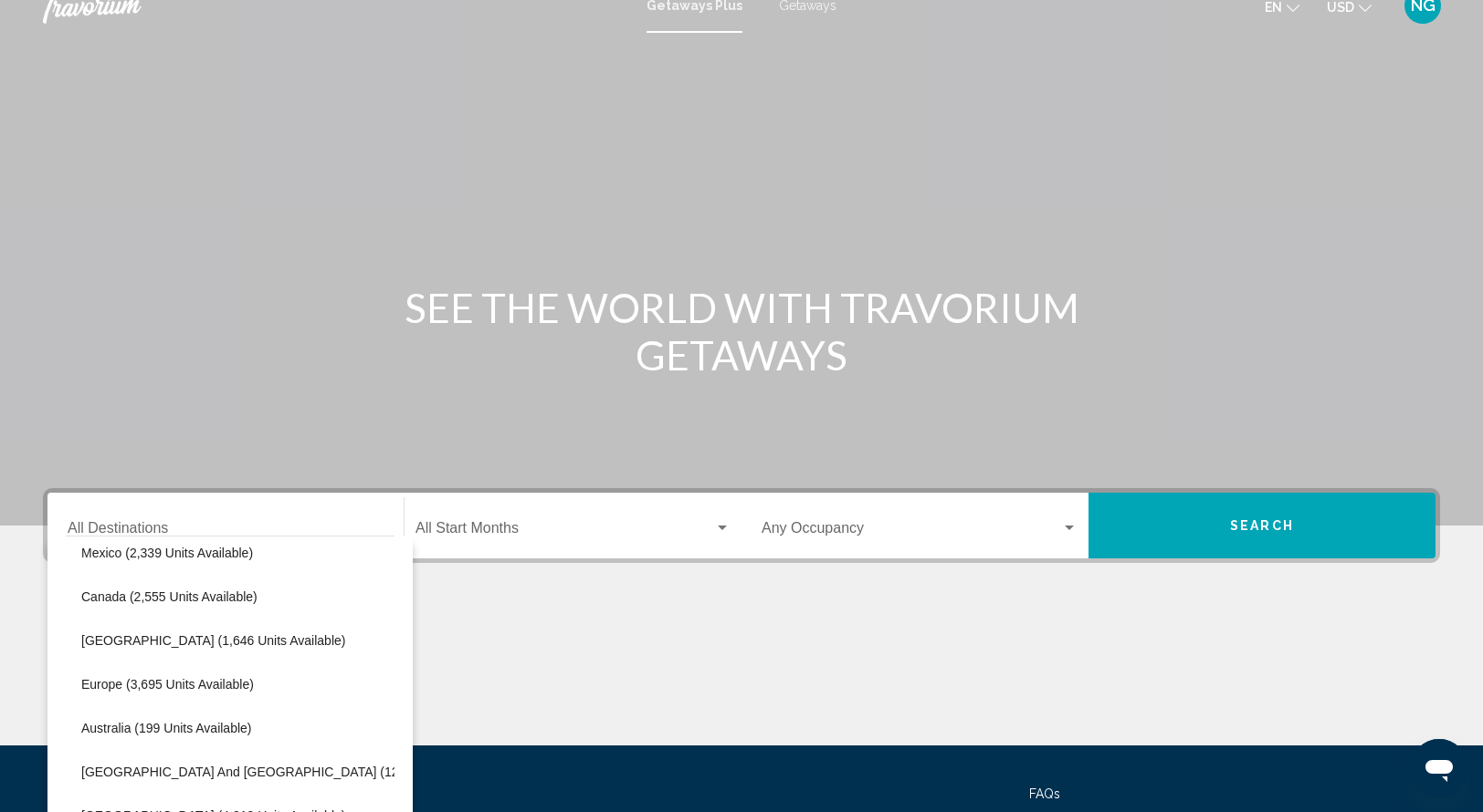
scroll to position [0, 30]
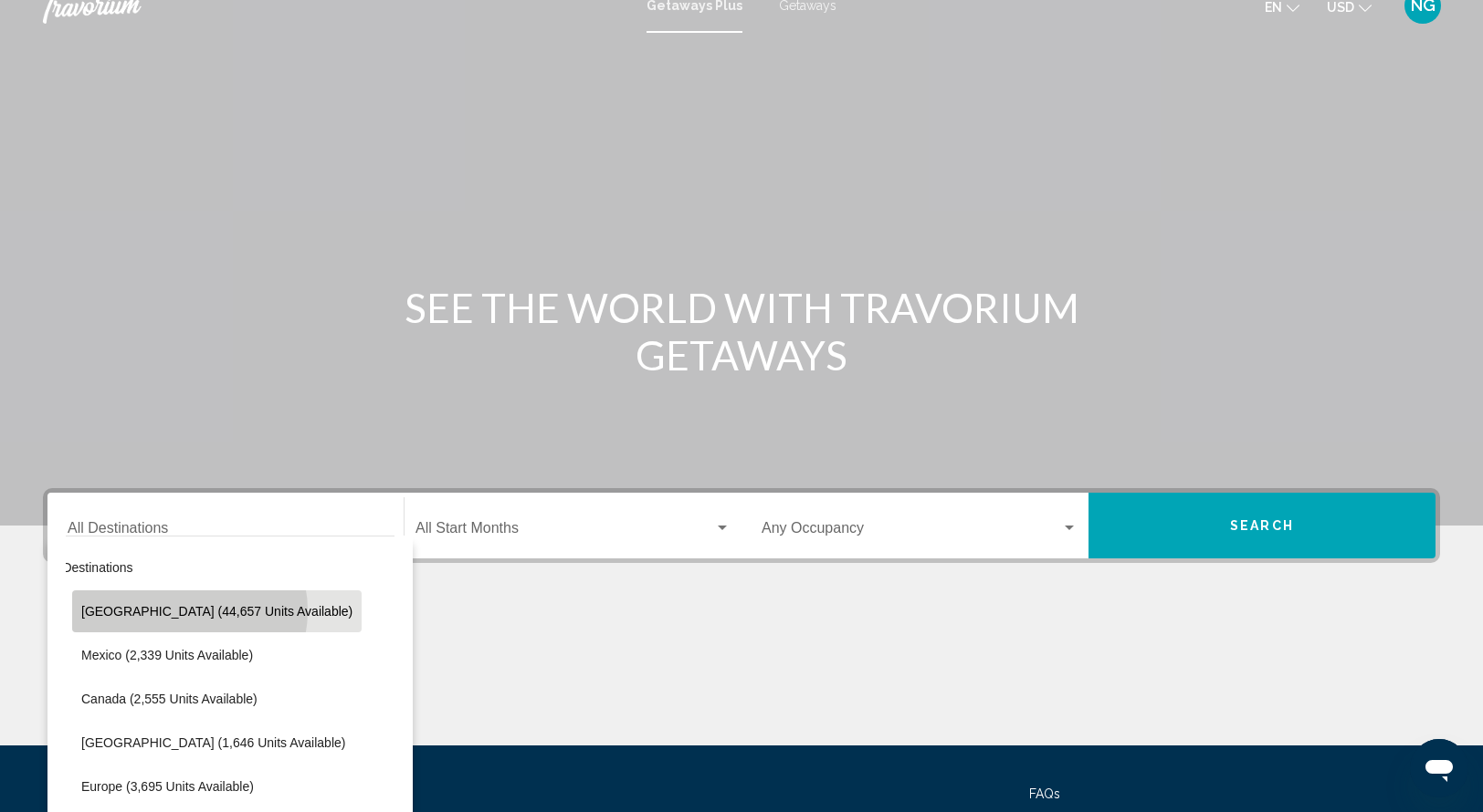
click at [178, 610] on span "United States (44,657 units available)" at bounding box center [217, 611] width 271 height 15
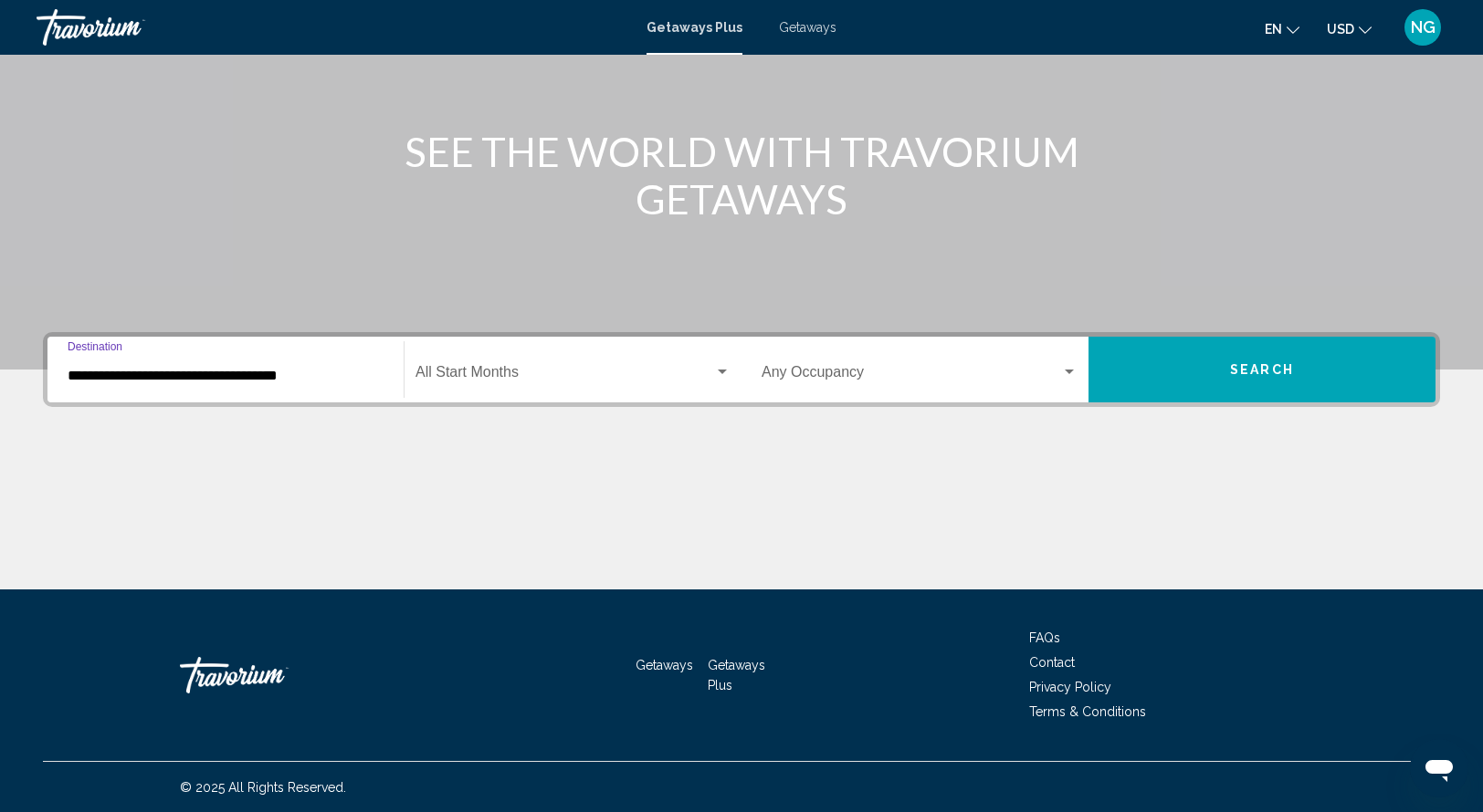
scroll to position [179, 0]
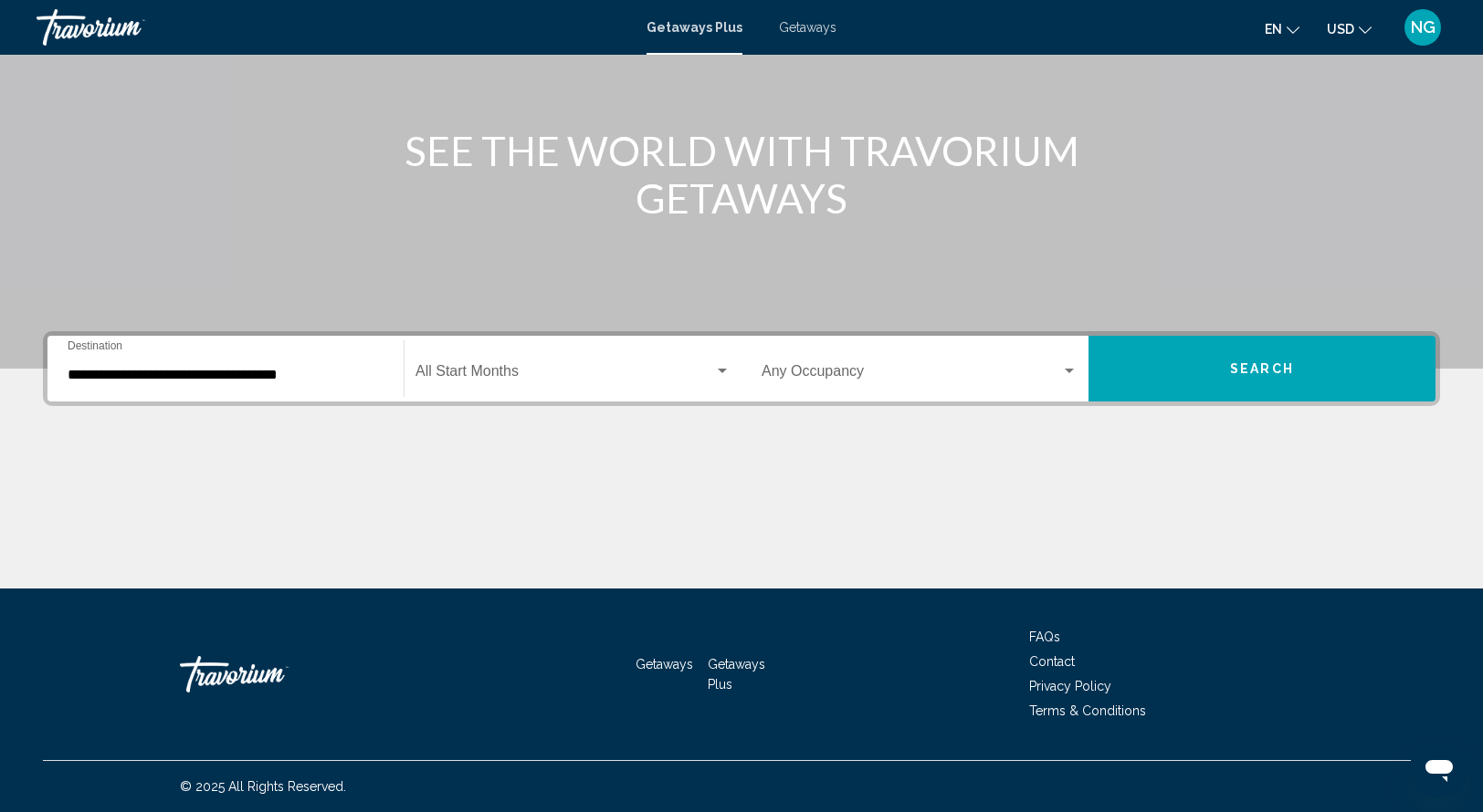
click at [91, 364] on div "**********" at bounding box center [225, 369] width 316 height 57
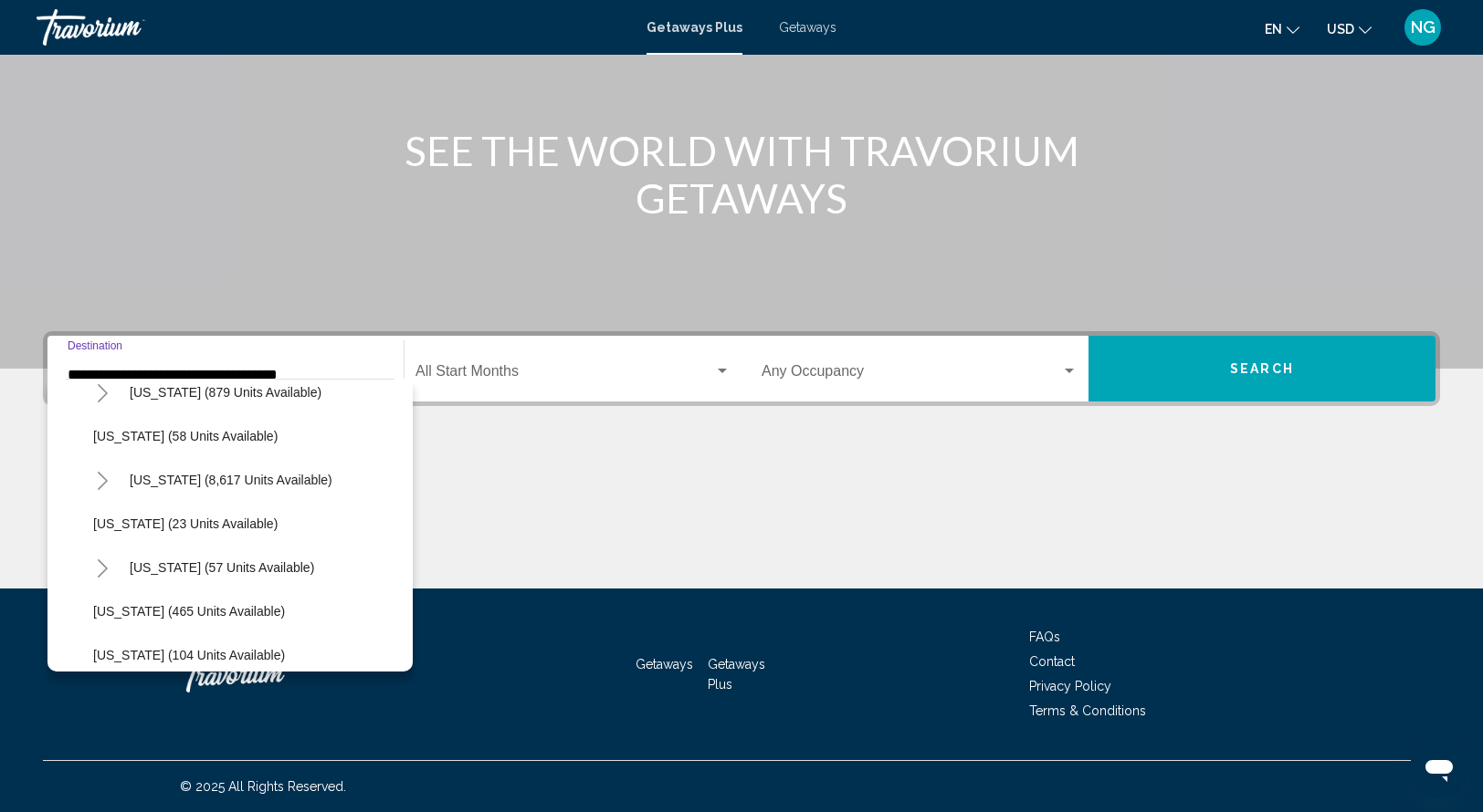
scroll to position [226, 0]
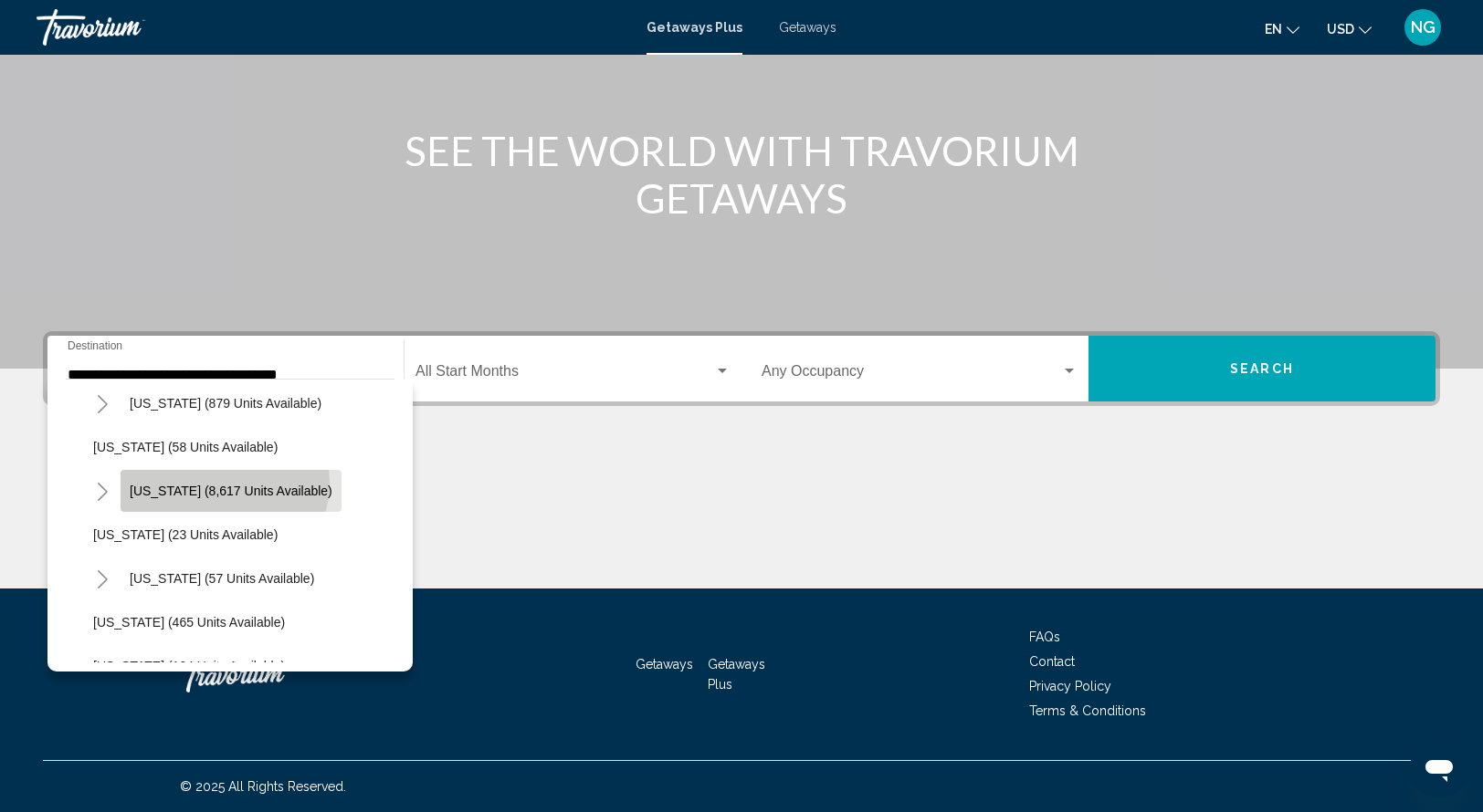
click at [223, 484] on span "Florida (8,617 units available)" at bounding box center [231, 491] width 203 height 15
type input "**********"
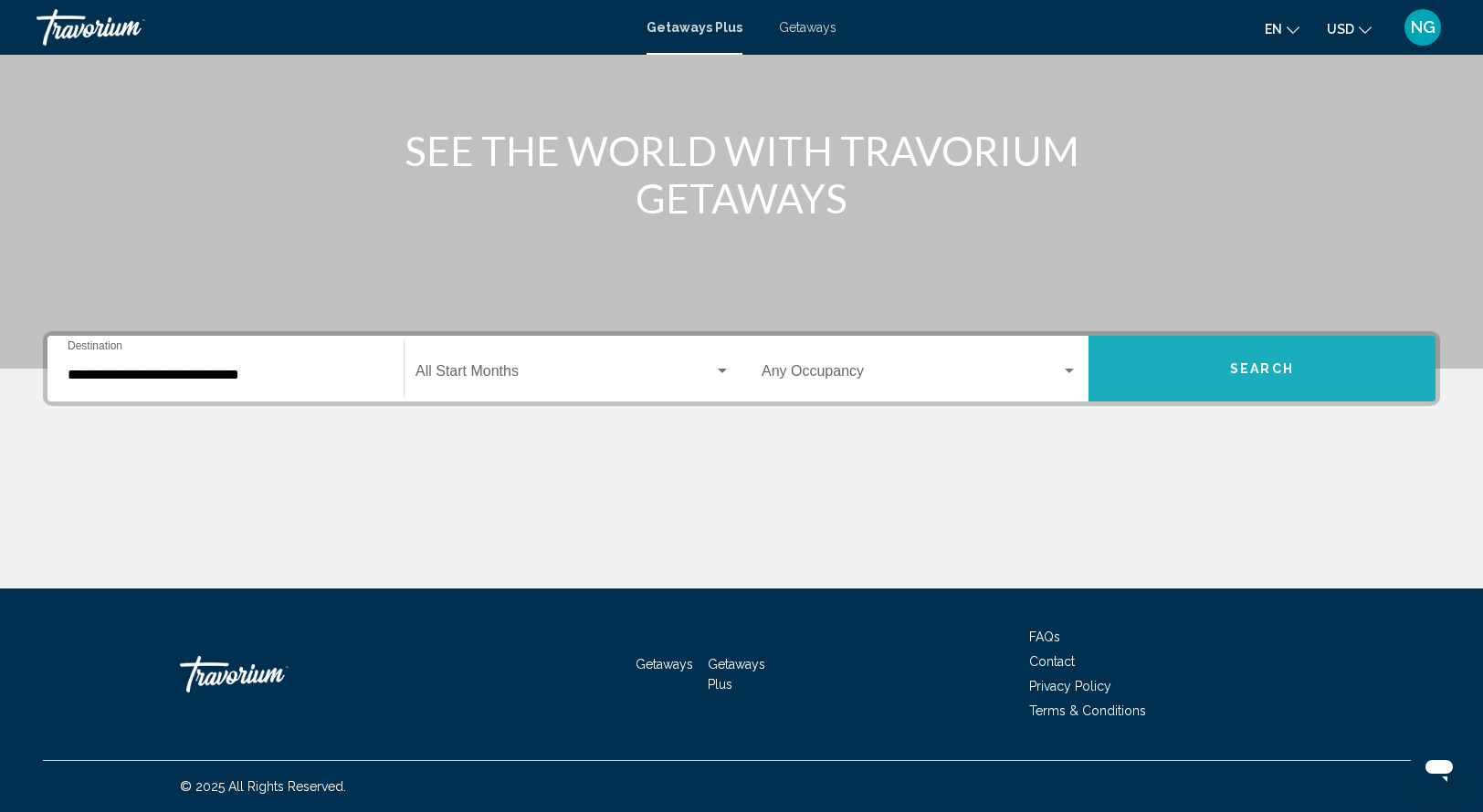
click at [1174, 377] on button "Search" at bounding box center [1262, 369] width 347 height 66
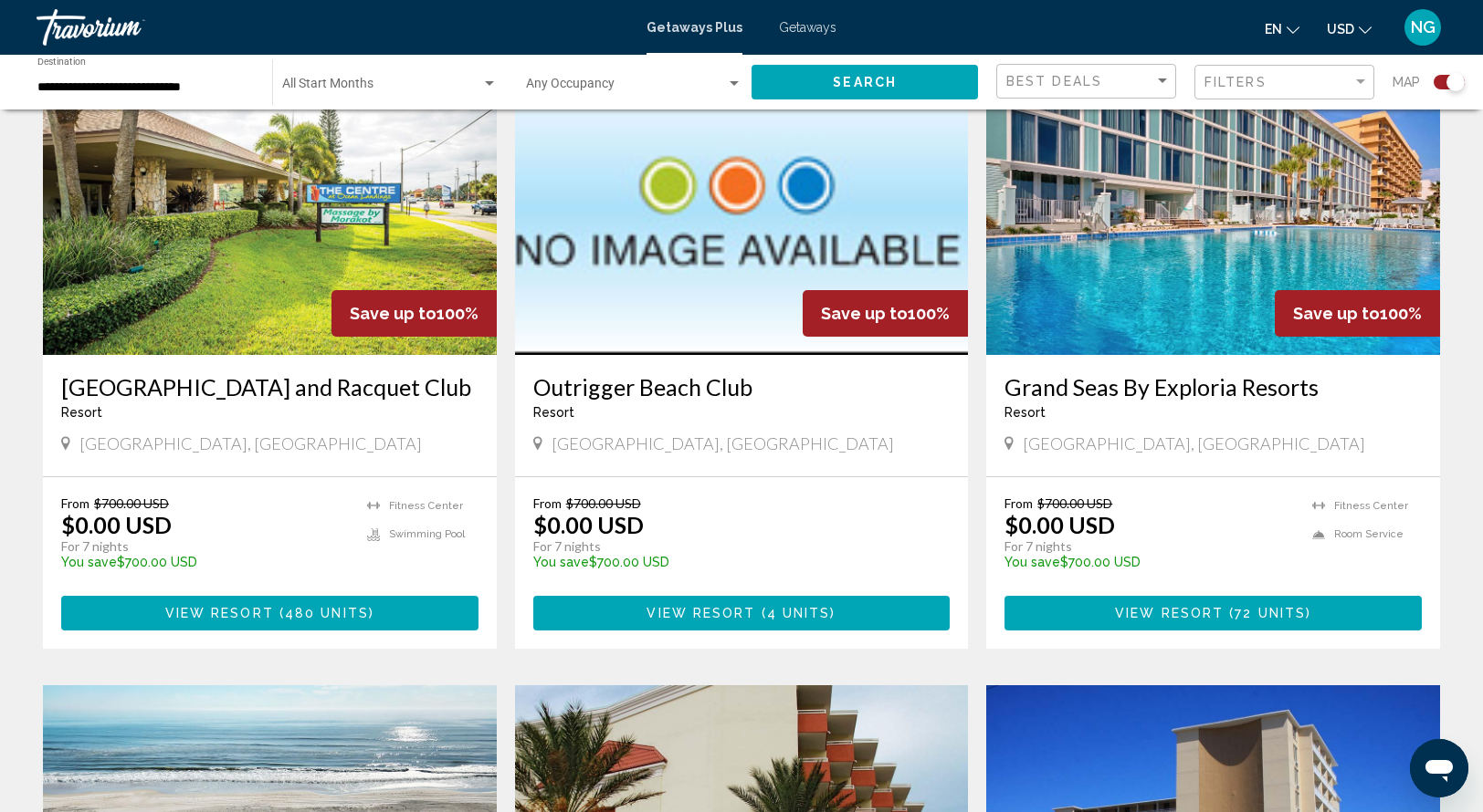
scroll to position [1306, 0]
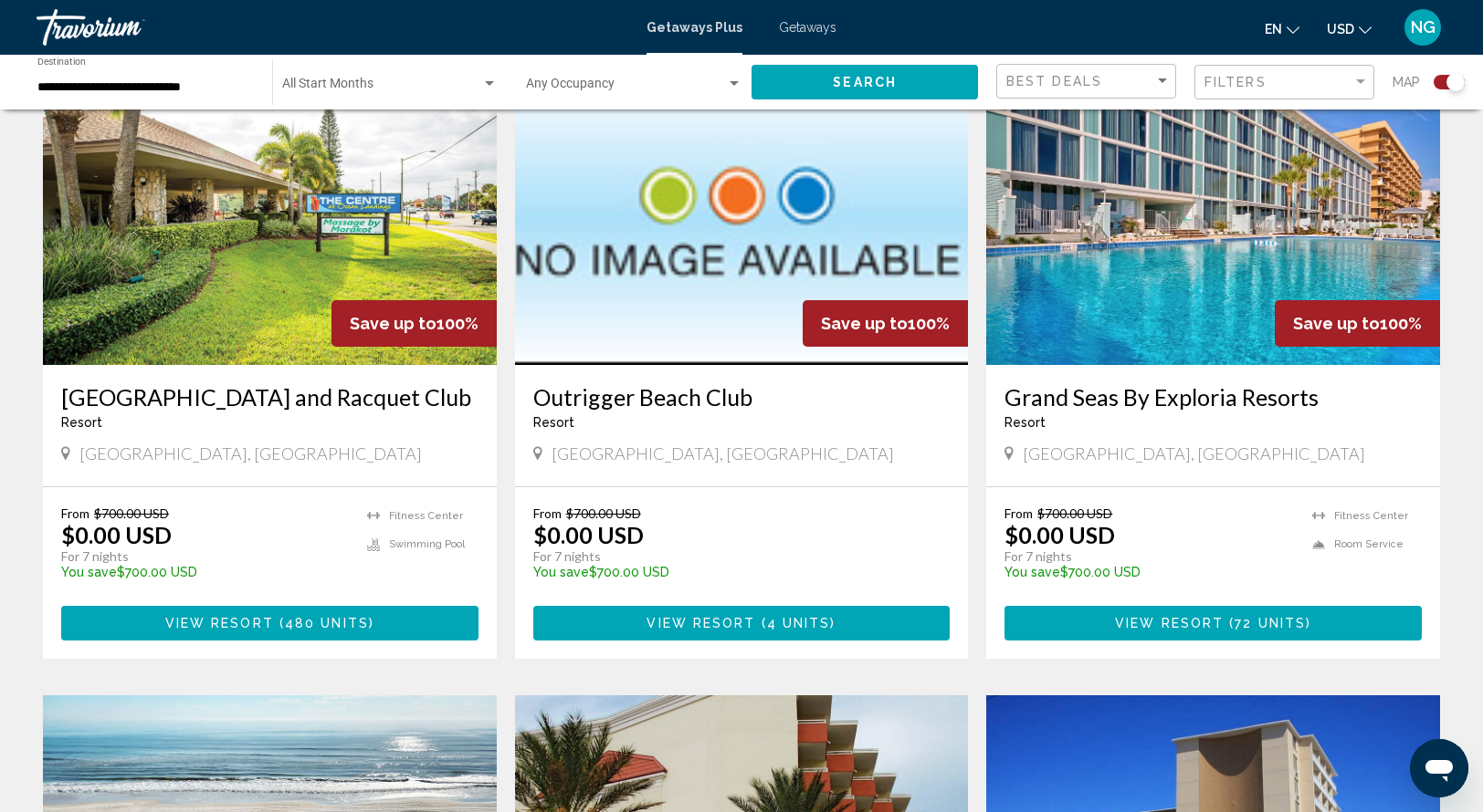
click at [1219, 263] on img "Main content" at bounding box center [1213, 218] width 453 height 292
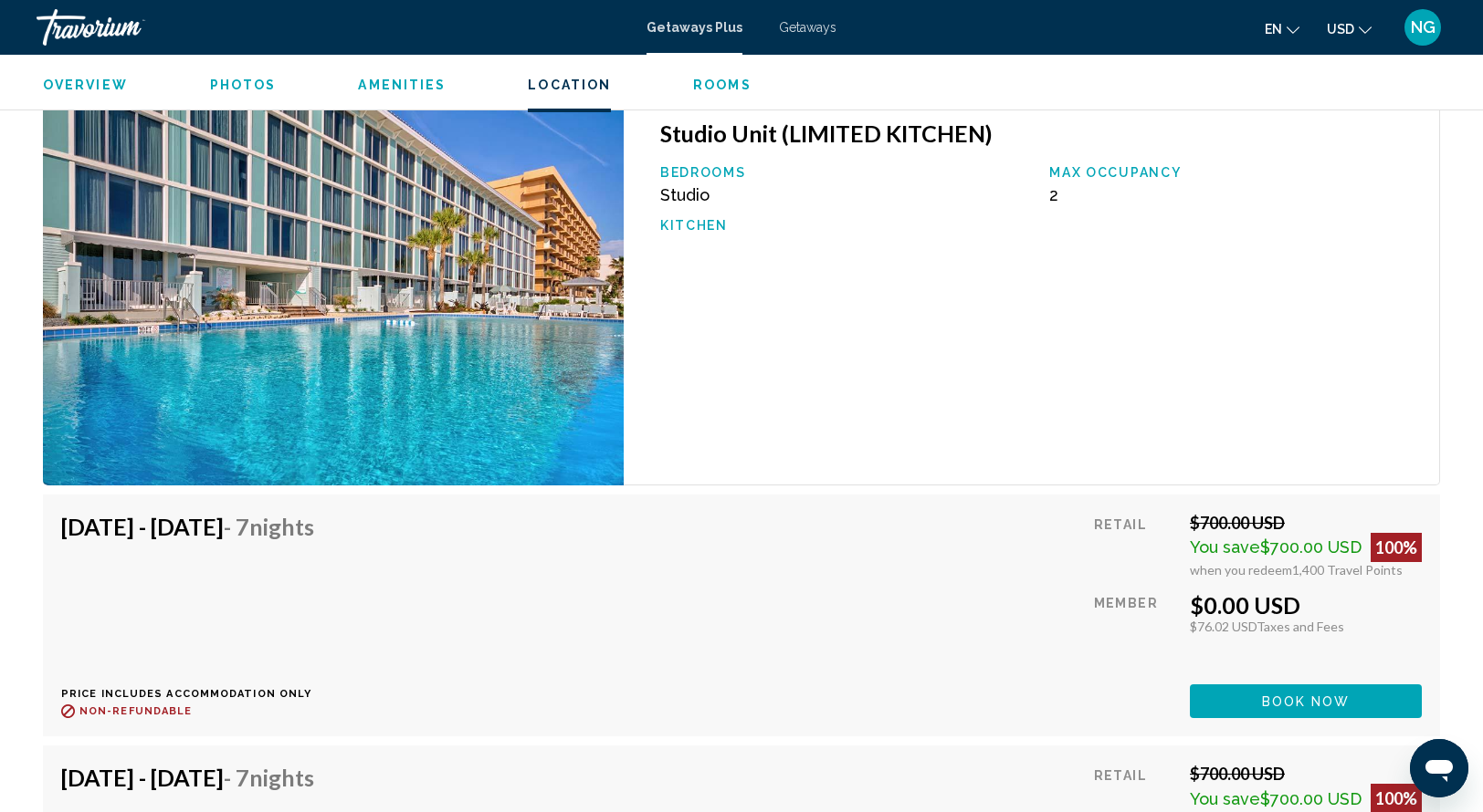
scroll to position [3121, 0]
click at [1255, 697] on button "Book now" at bounding box center [1306, 701] width 232 height 33
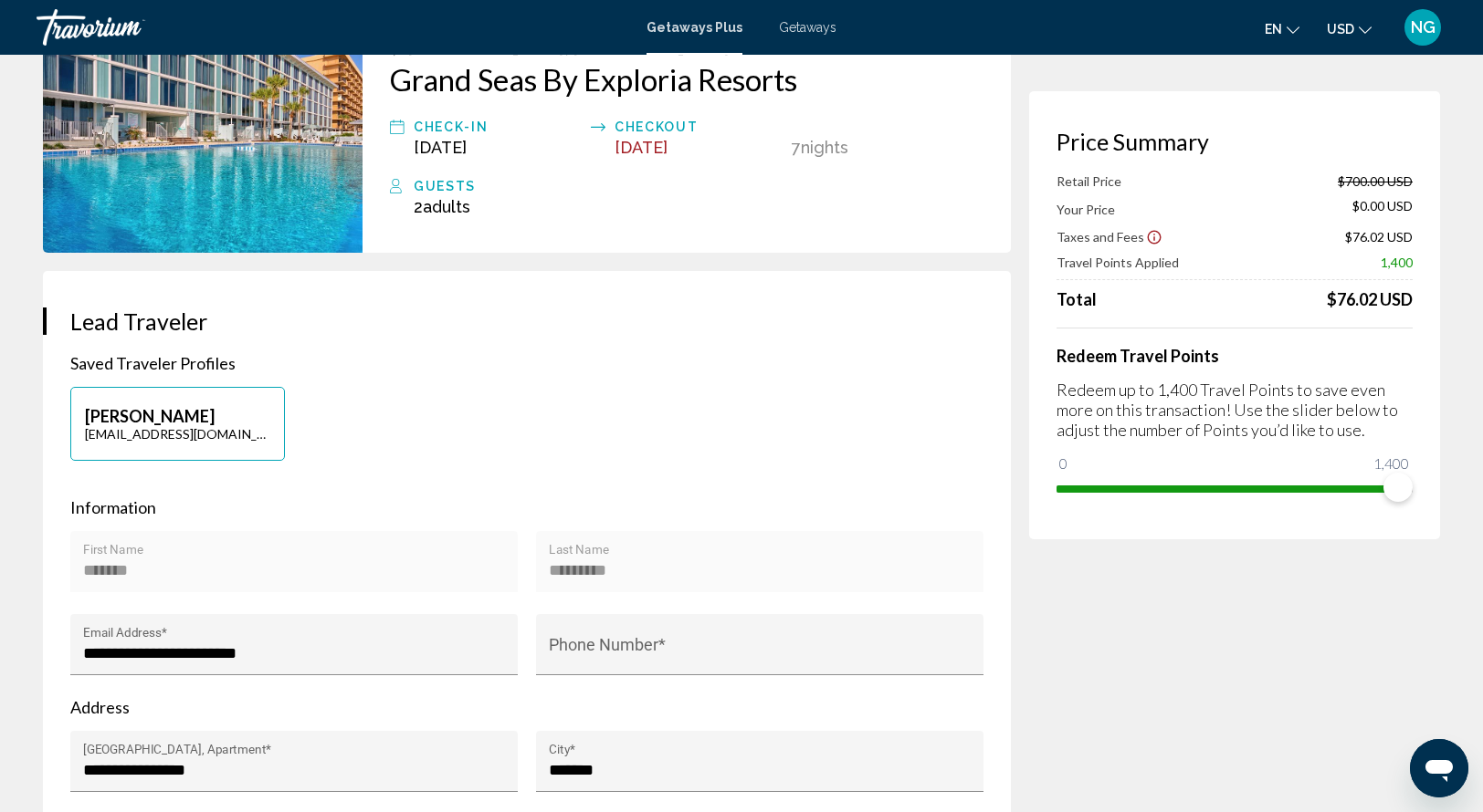
scroll to position [123, 0]
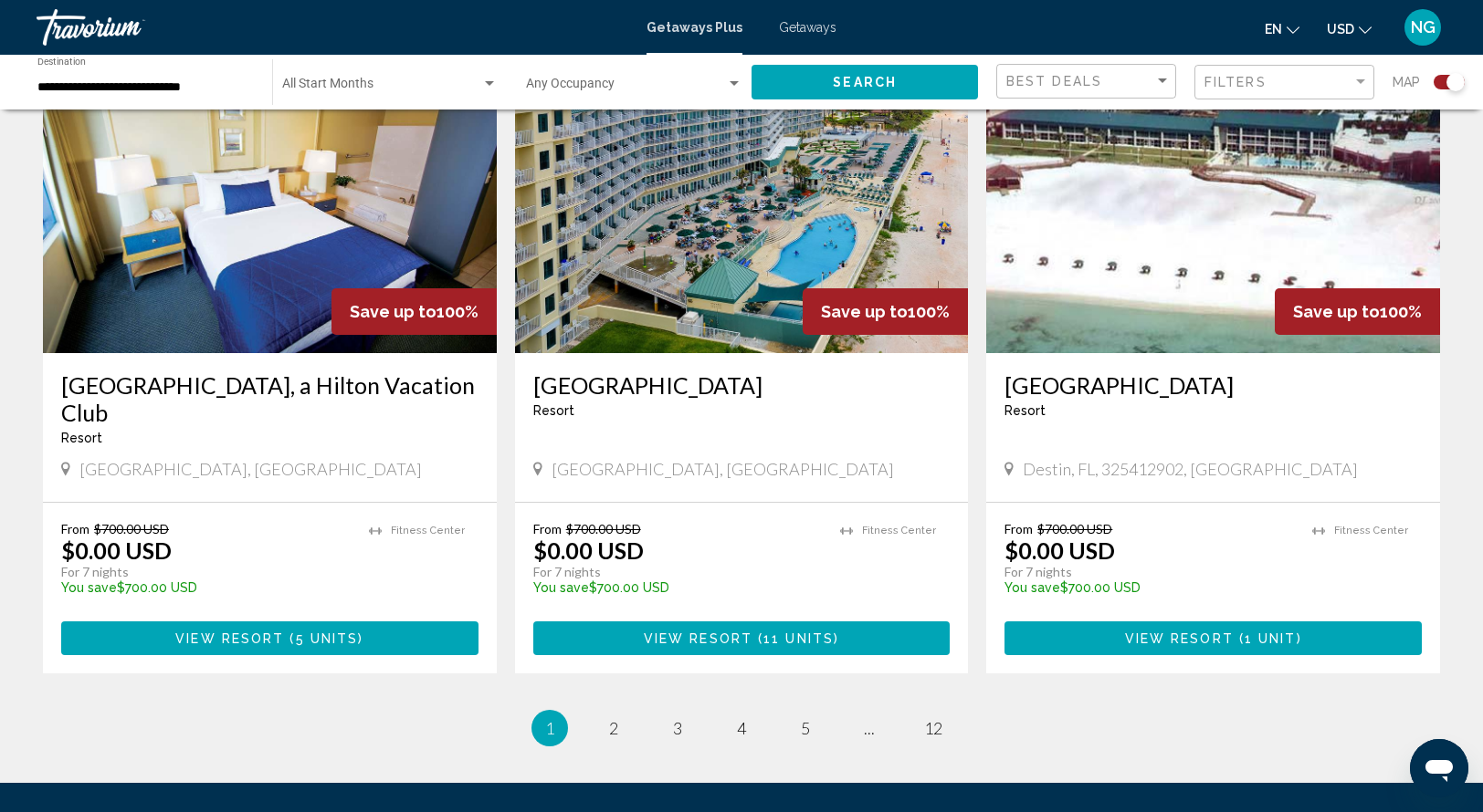
scroll to position [2563, 0]
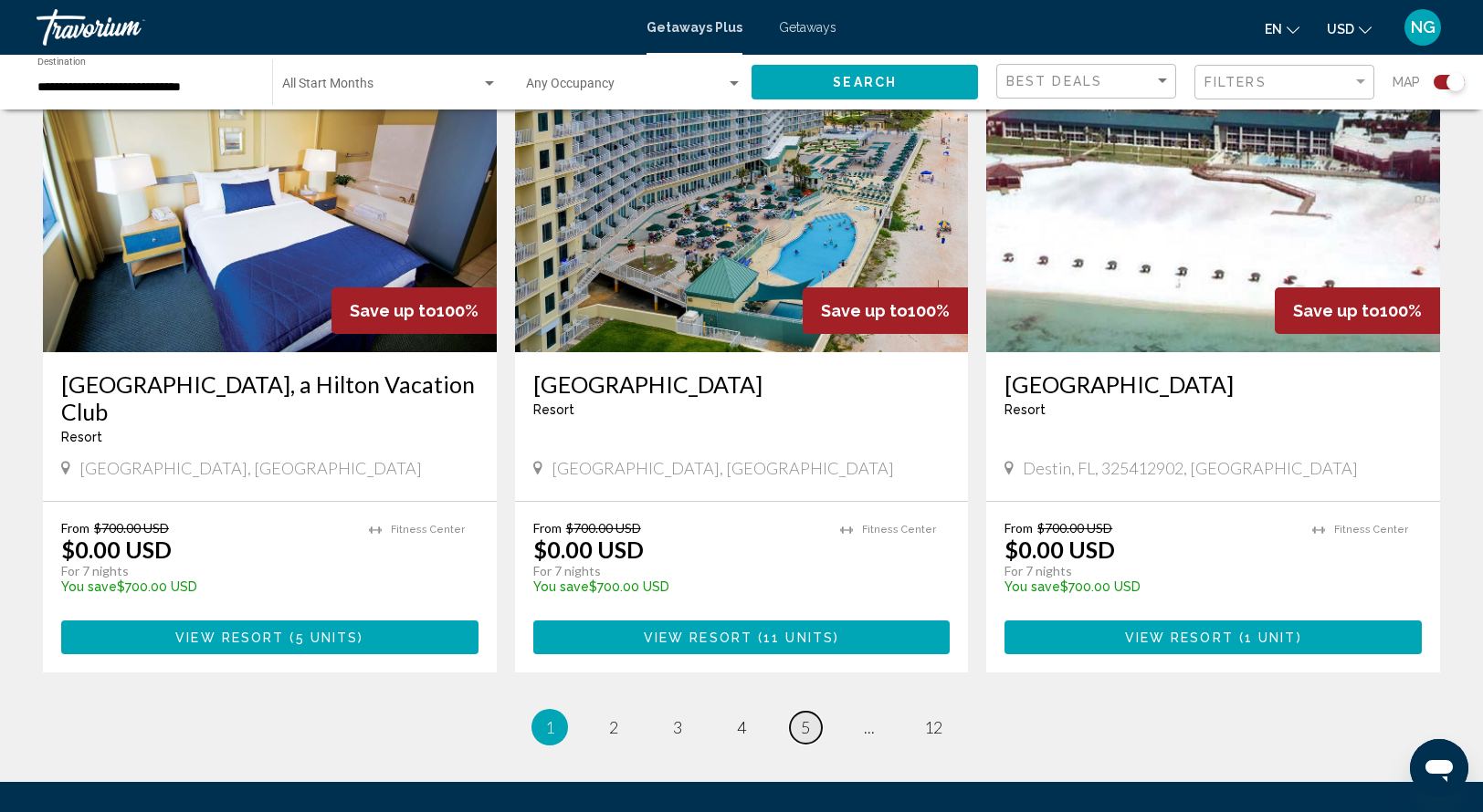
click at [808, 723] on span "5" at bounding box center [804, 727] width 9 height 20
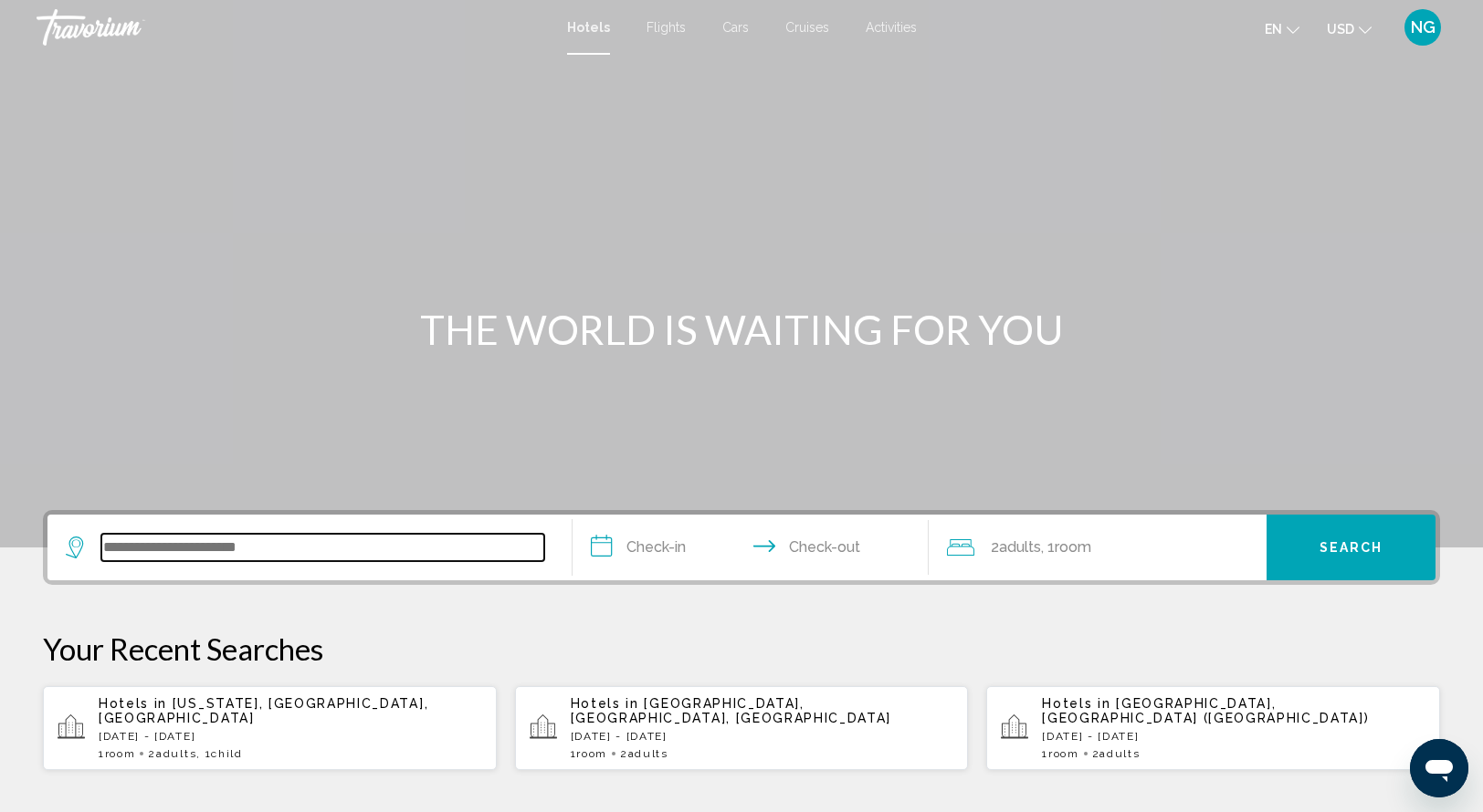
click at [127, 554] on input "Search widget" at bounding box center [323, 548] width 443 height 28
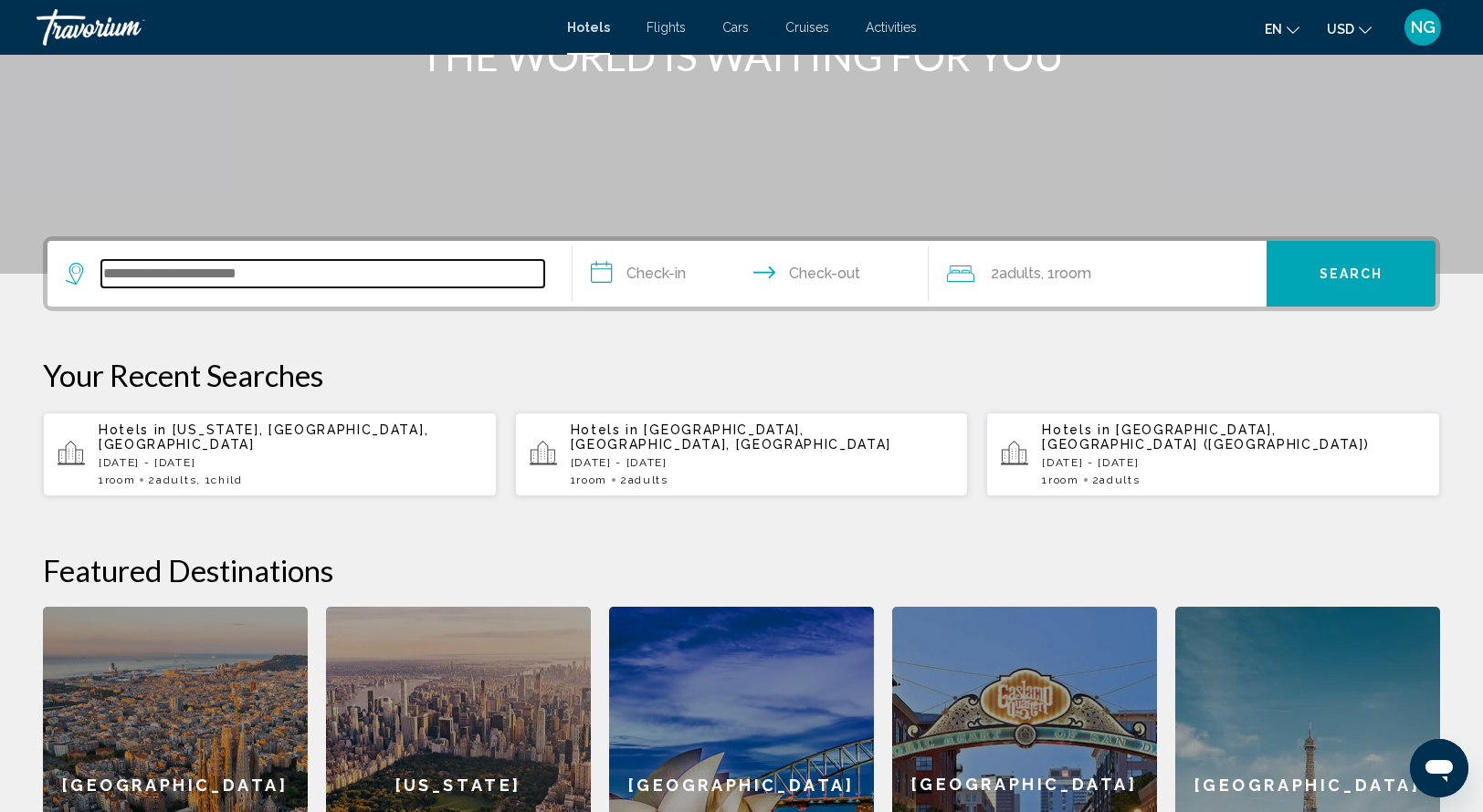
scroll to position [450, 0]
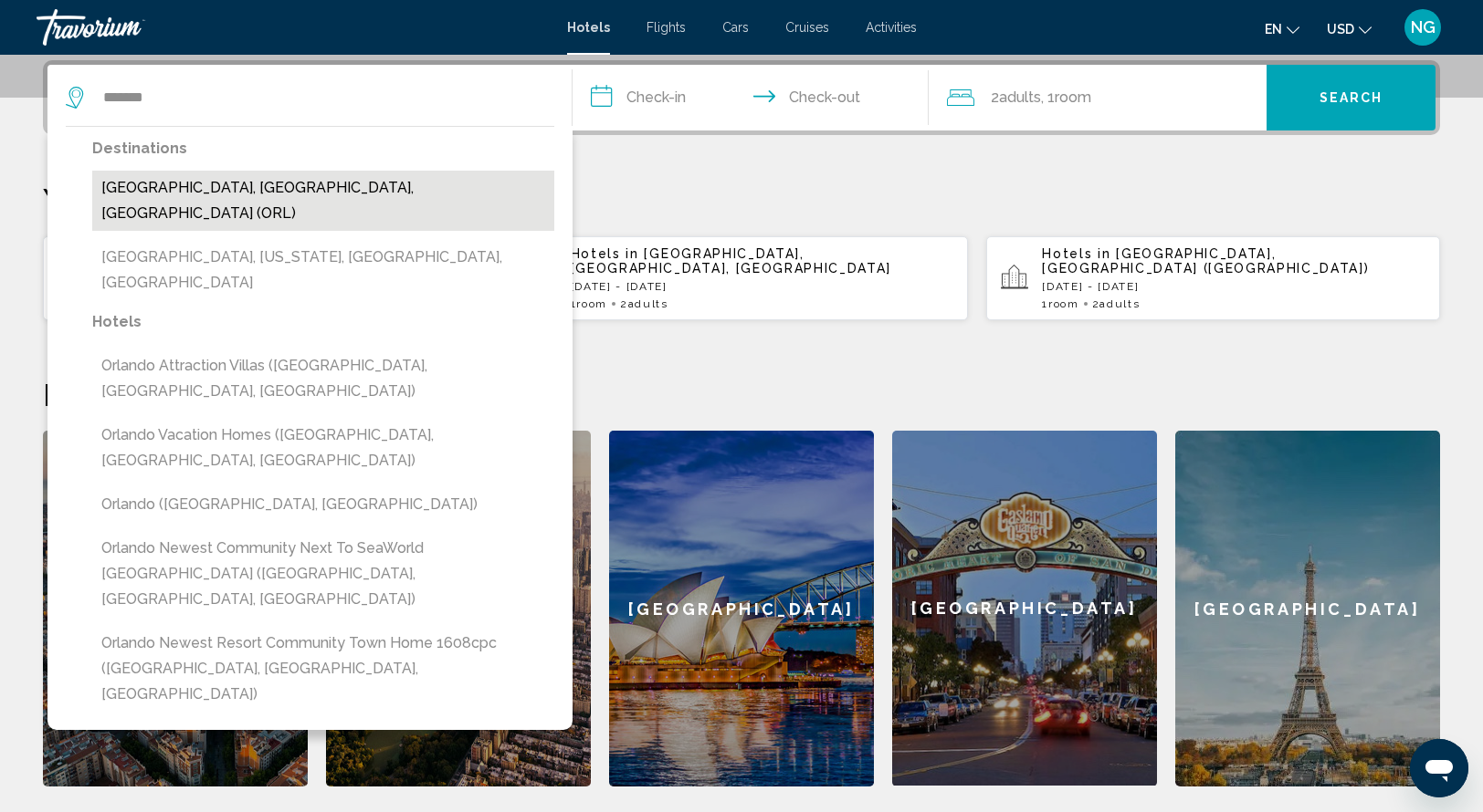
click at [250, 182] on button "[GEOGRAPHIC_DATA], [GEOGRAPHIC_DATA], [GEOGRAPHIC_DATA] (ORL)" at bounding box center [324, 201] width 462 height 60
type input "**********"
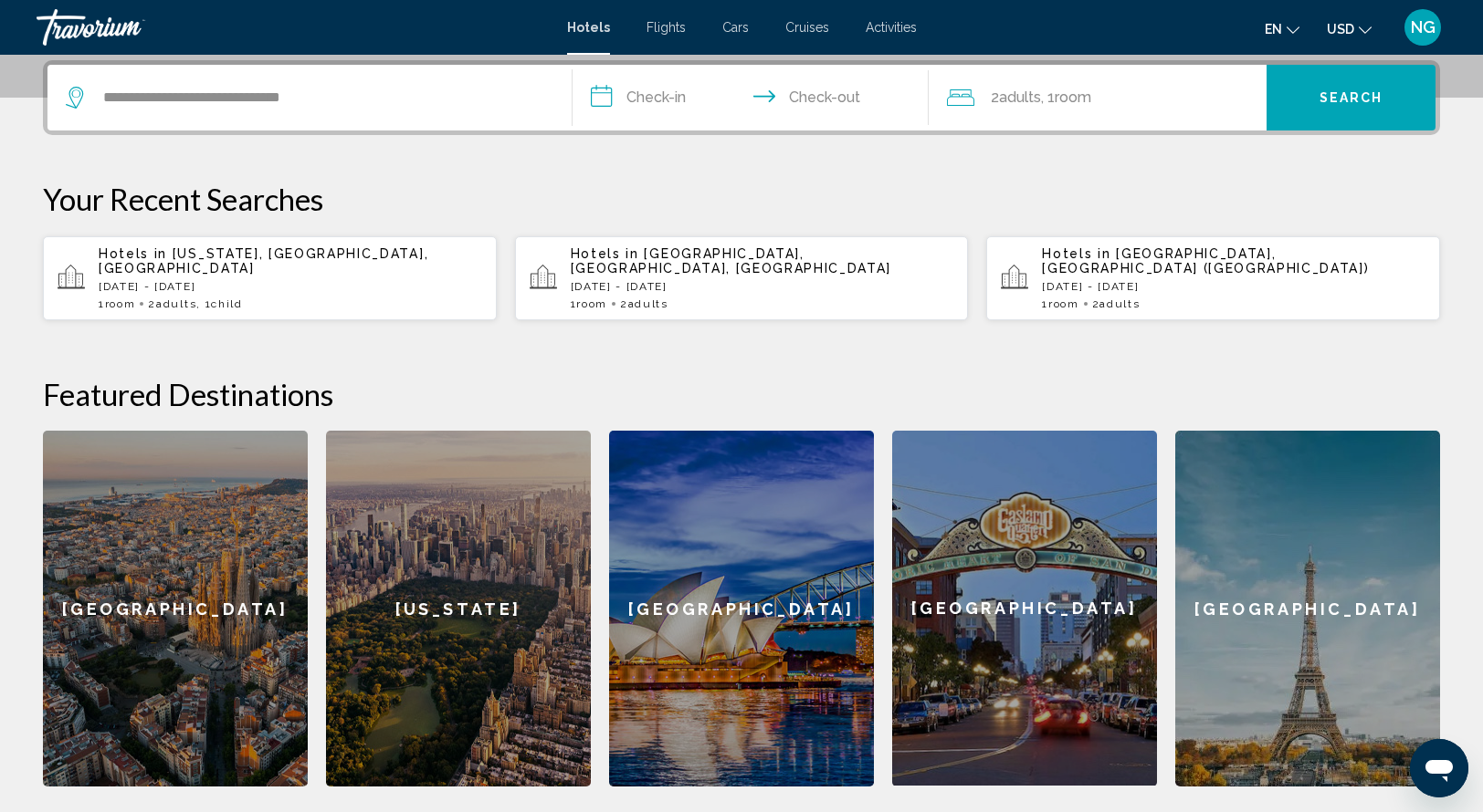
click at [607, 99] on input "**********" at bounding box center [754, 100] width 364 height 71
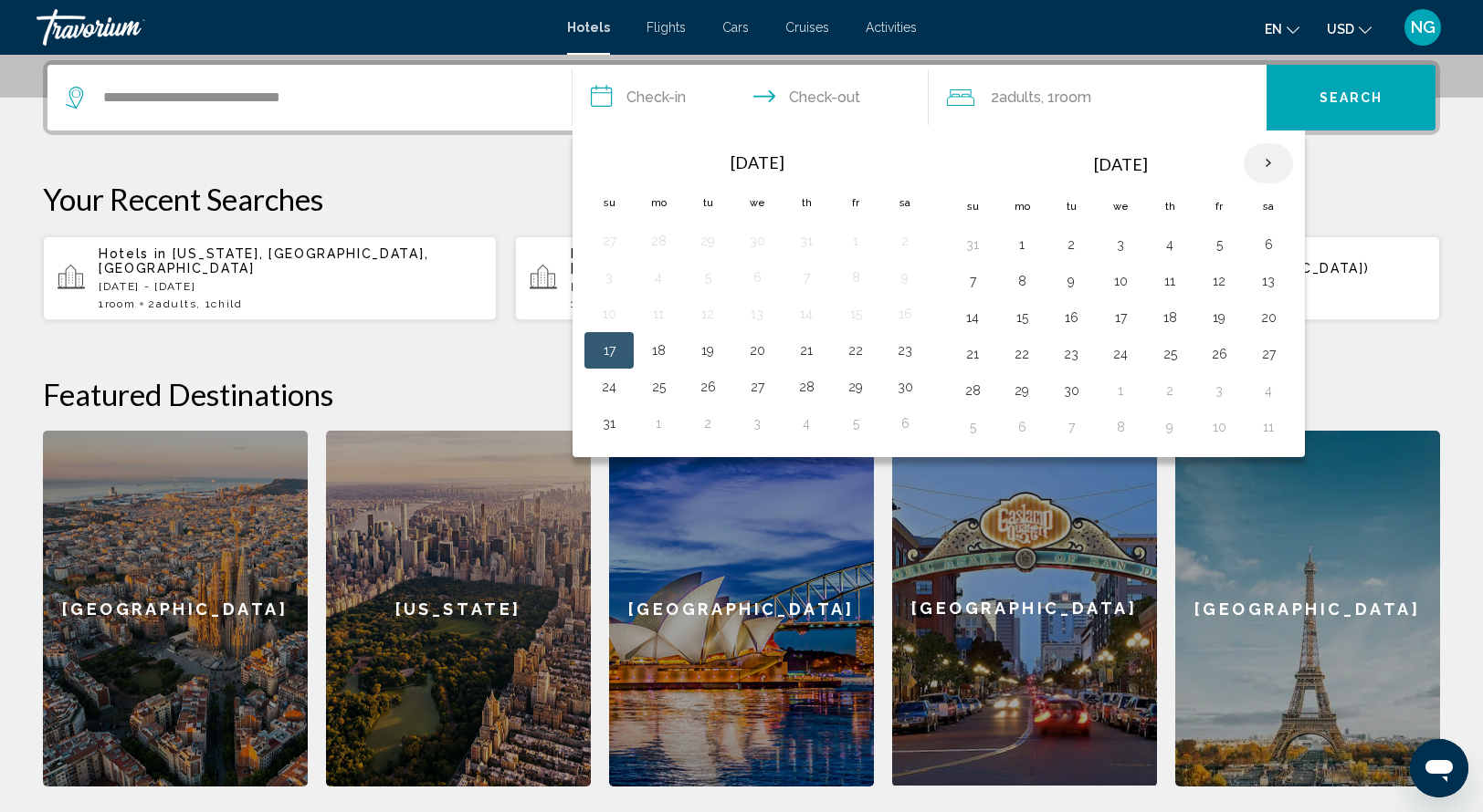
click at [1262, 162] on th "Next month" at bounding box center [1269, 163] width 49 height 40
click at [1115, 279] on button "7" at bounding box center [1120, 281] width 30 height 26
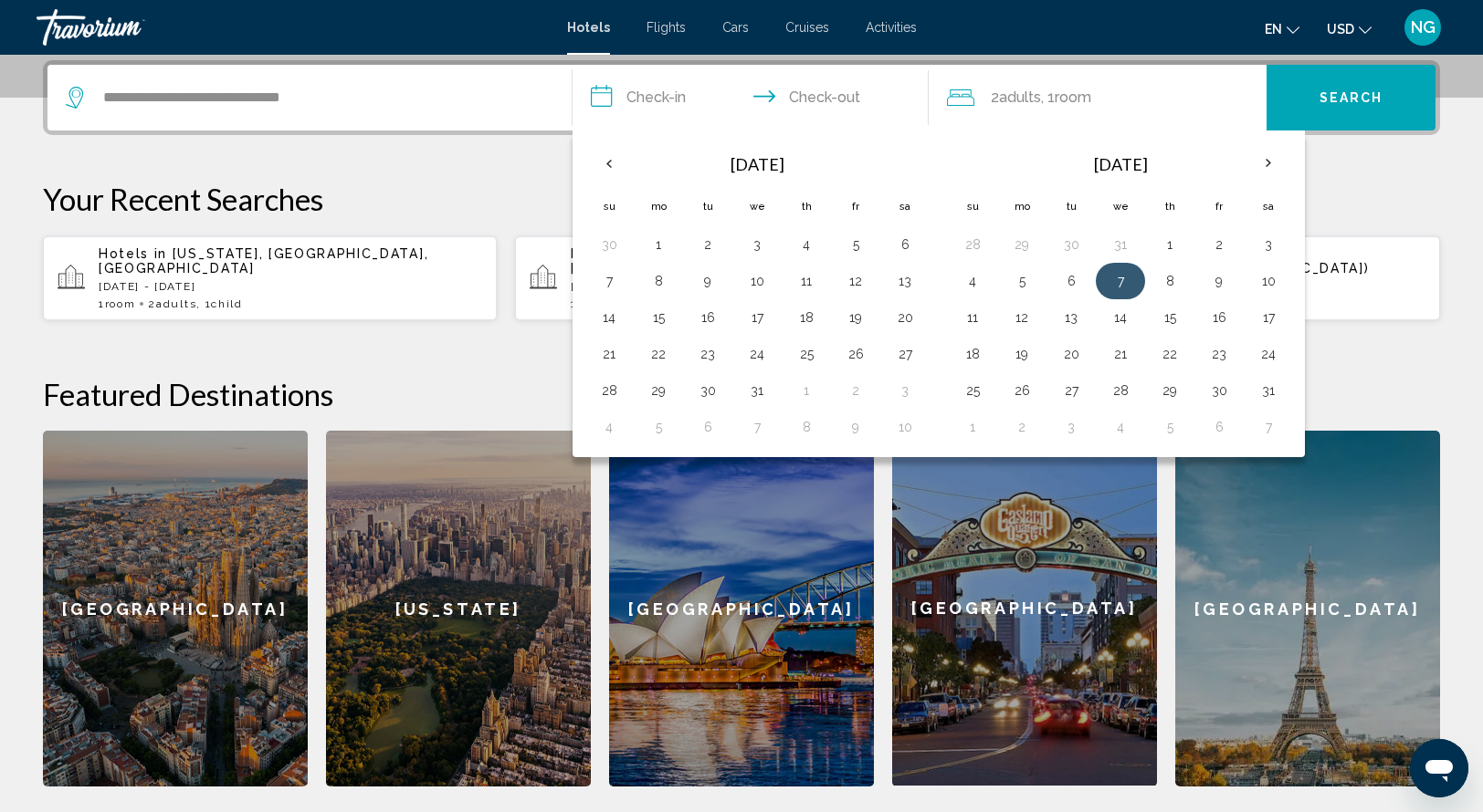
click at [1115, 279] on button "7" at bounding box center [1120, 281] width 30 height 26
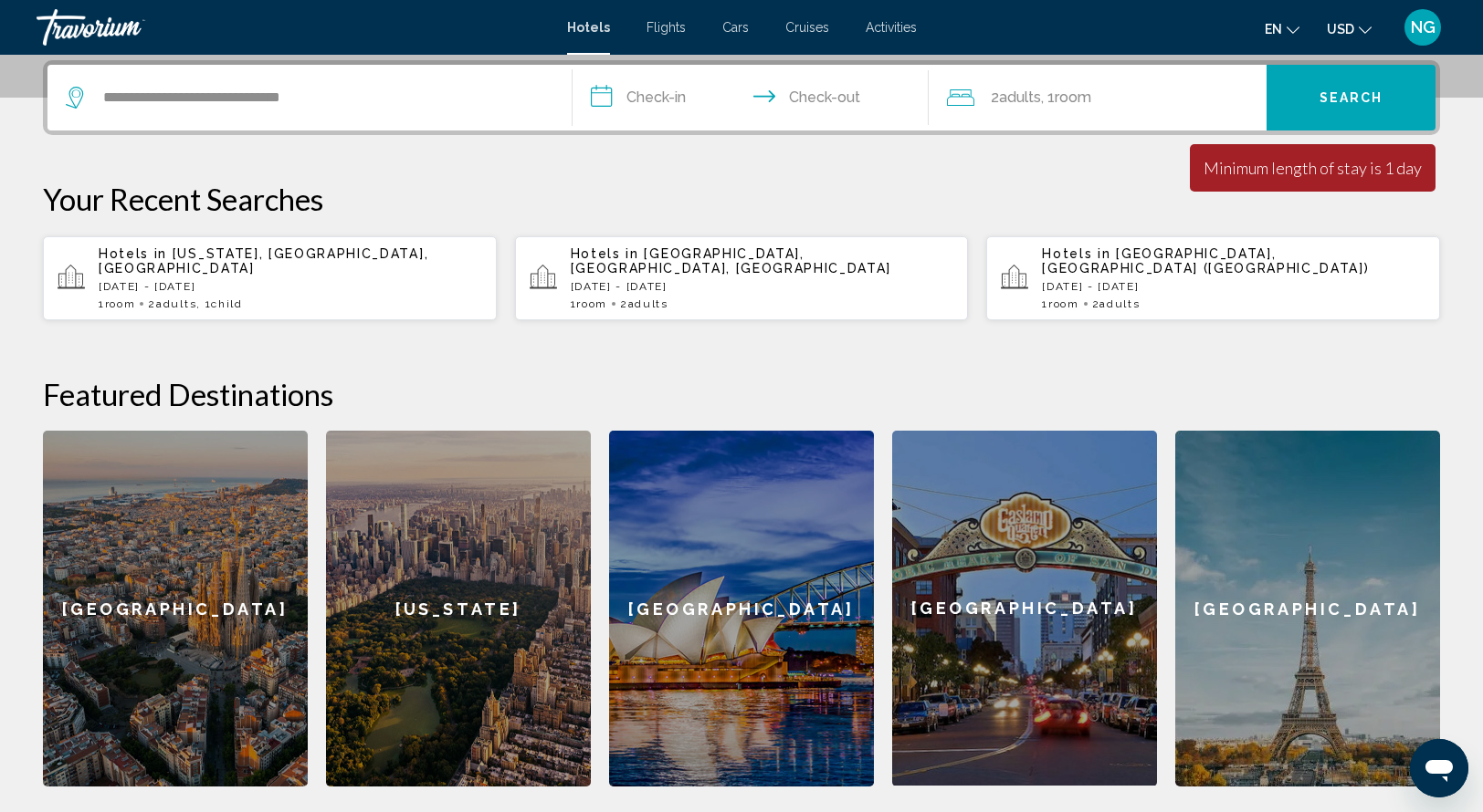
click at [608, 98] on input "**********" at bounding box center [754, 100] width 364 height 71
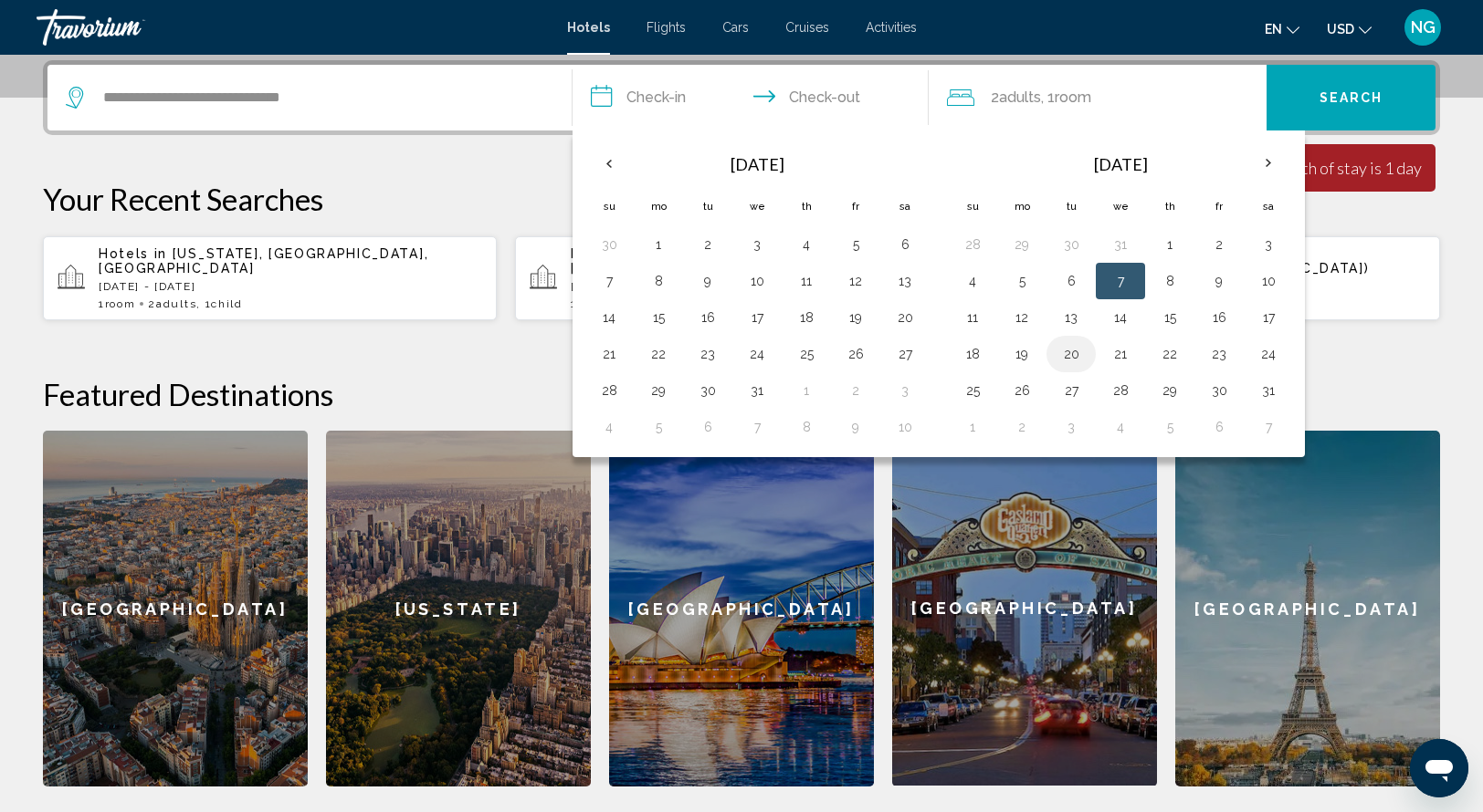
click at [1063, 355] on button "20" at bounding box center [1071, 354] width 30 height 26
click at [1261, 163] on th "Next month" at bounding box center [1269, 163] width 49 height 40
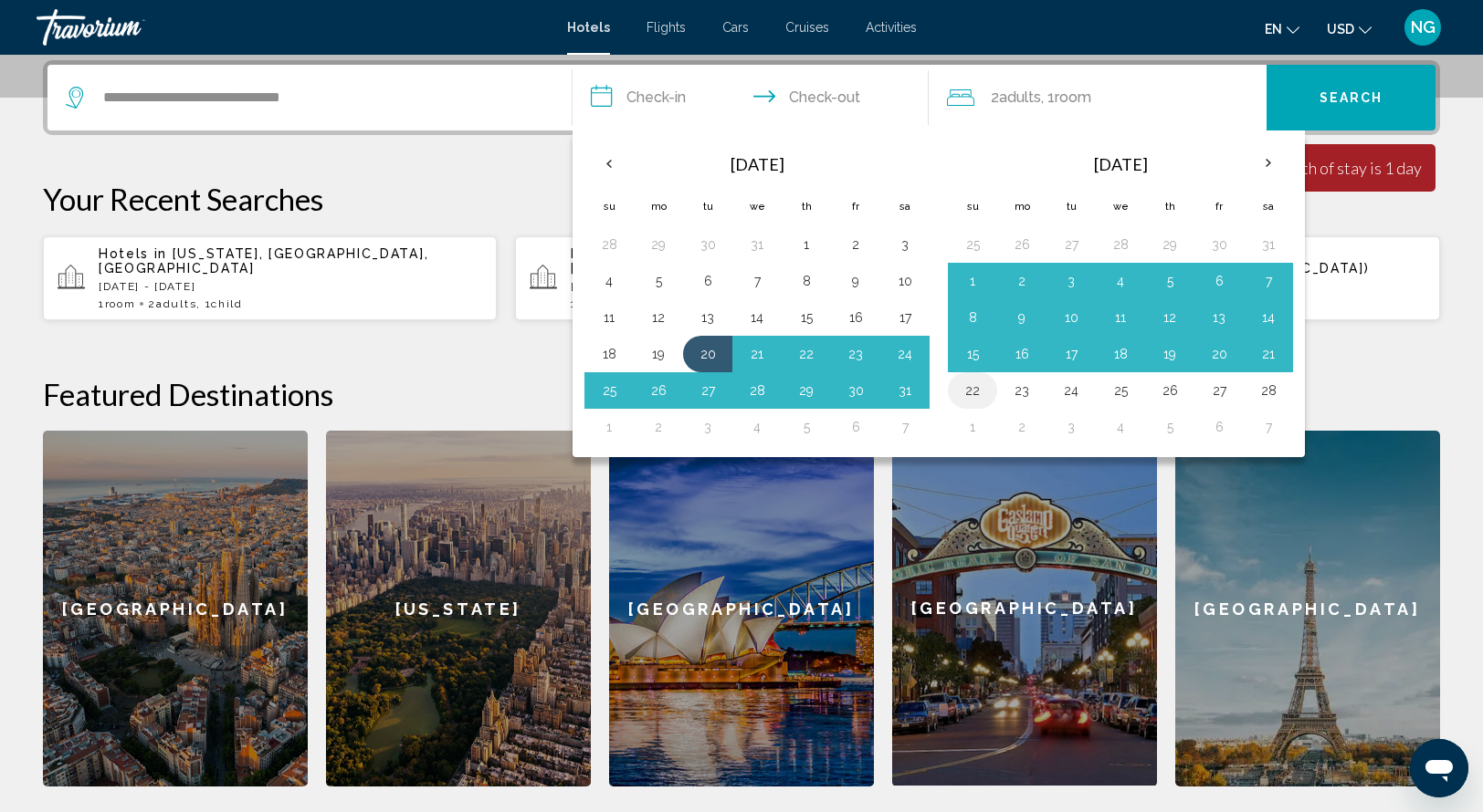
click at [968, 391] on button "22" at bounding box center [973, 390] width 30 height 26
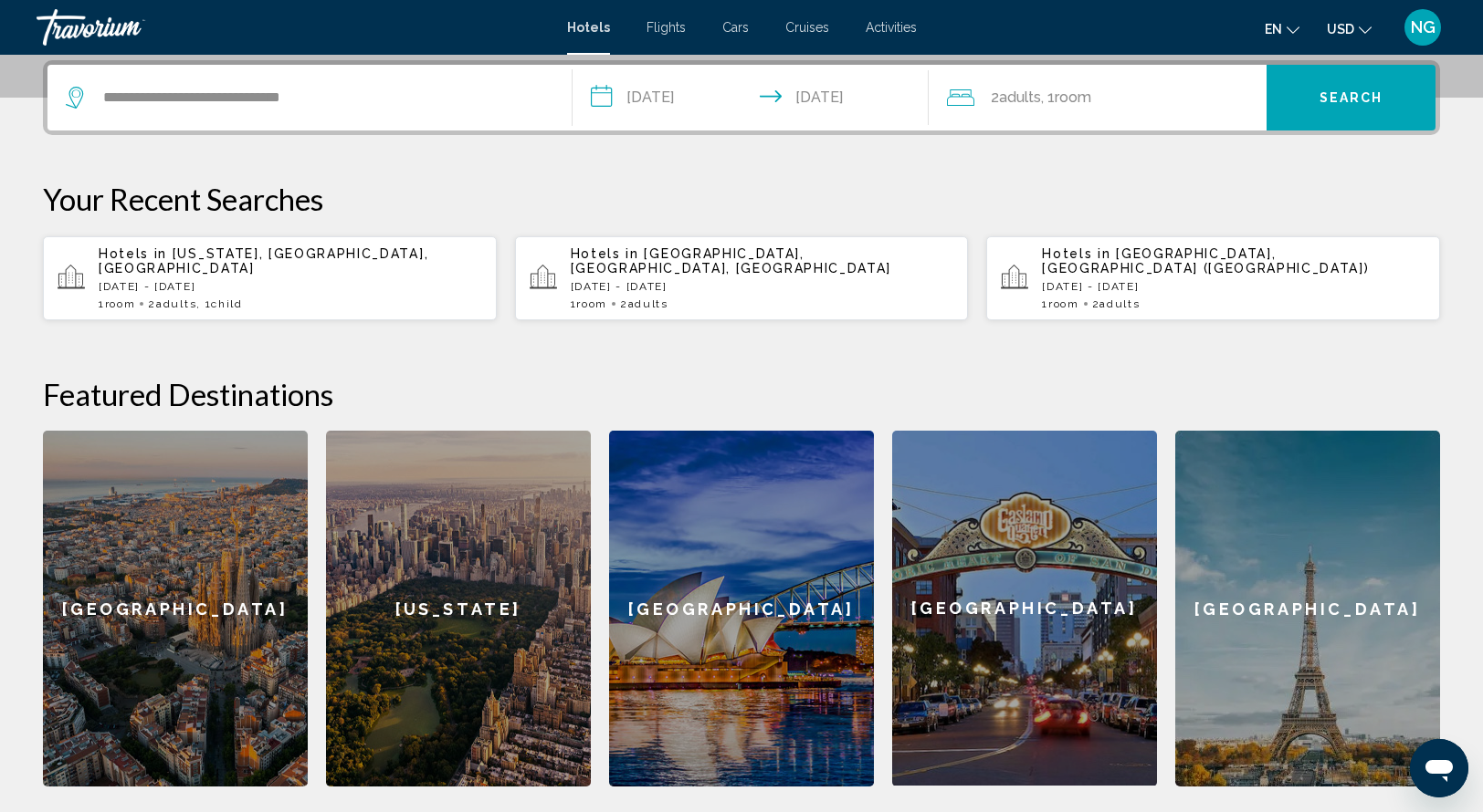
click at [619, 93] on input "**********" at bounding box center [754, 100] width 364 height 71
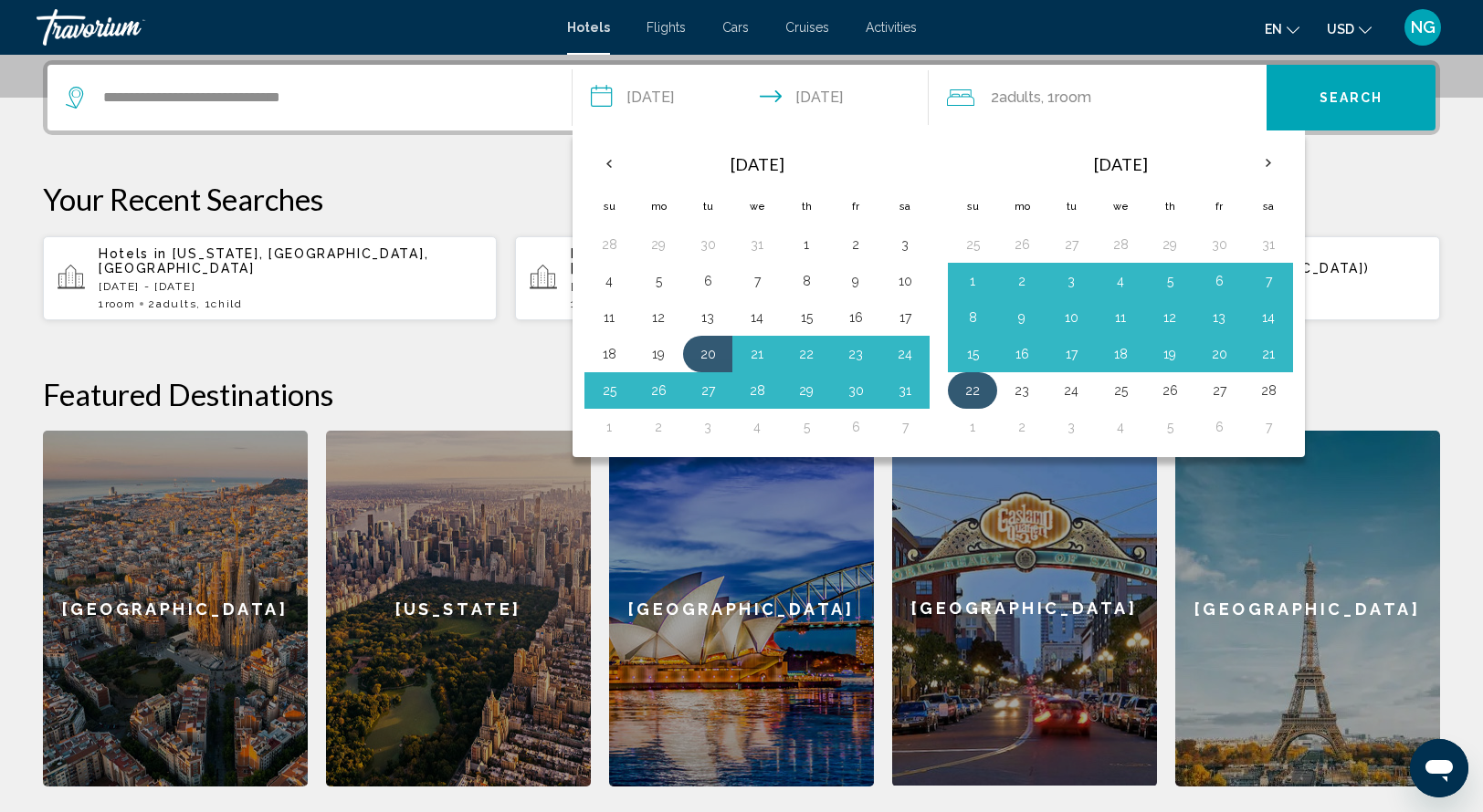
click at [965, 395] on button "22" at bounding box center [973, 390] width 30 height 26
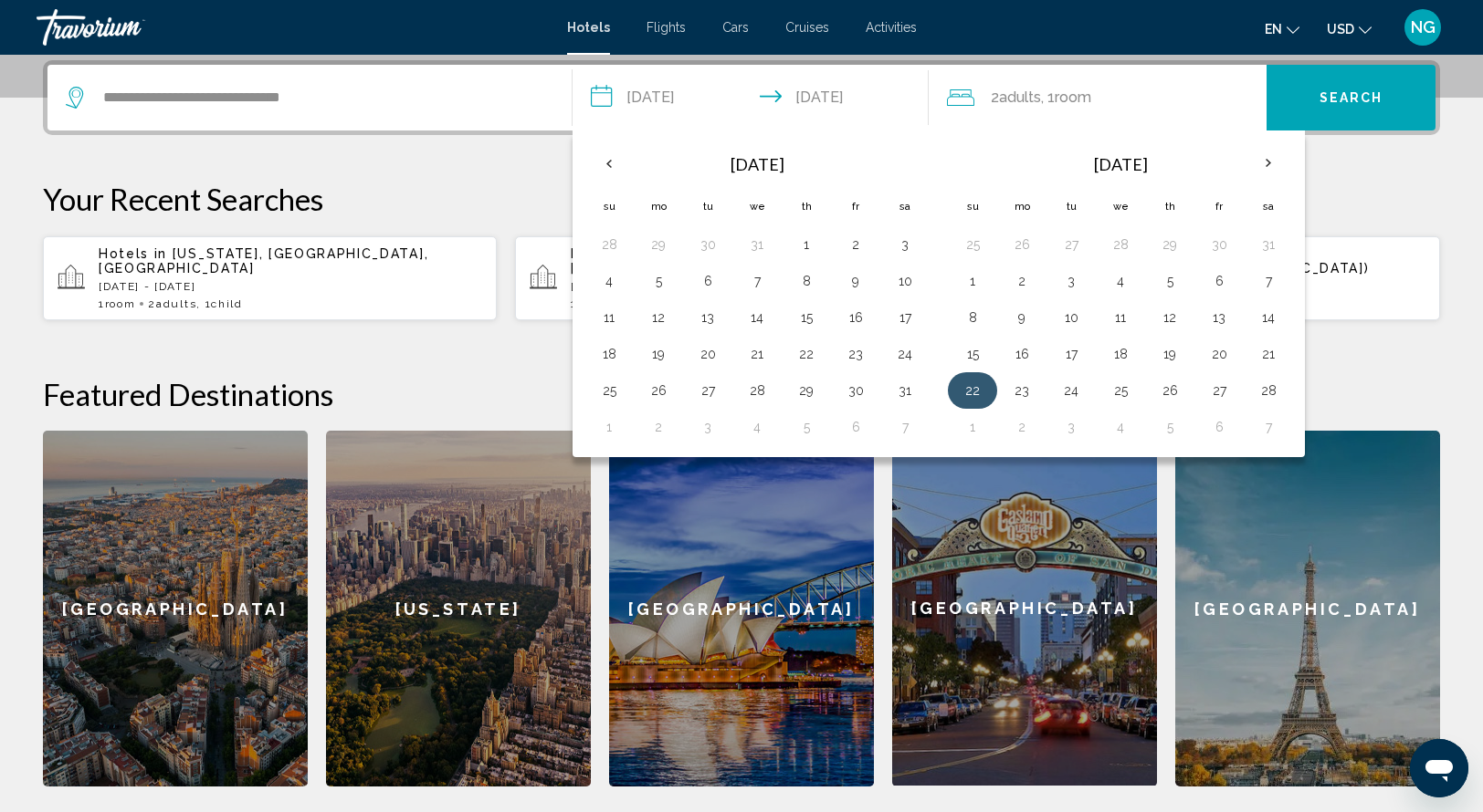
click at [965, 395] on button "22" at bounding box center [973, 390] width 30 height 26
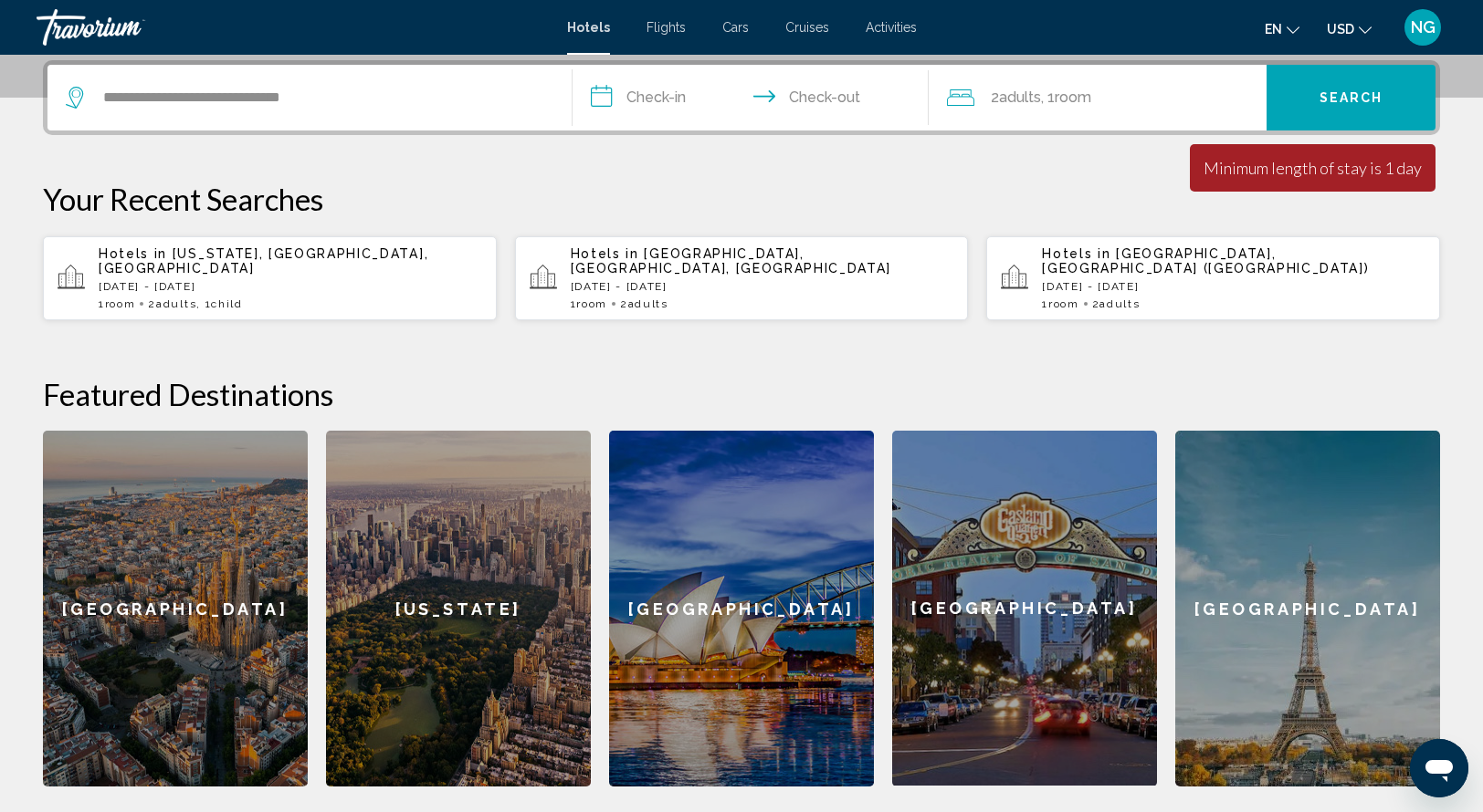
click at [606, 93] on input "**********" at bounding box center [754, 100] width 364 height 71
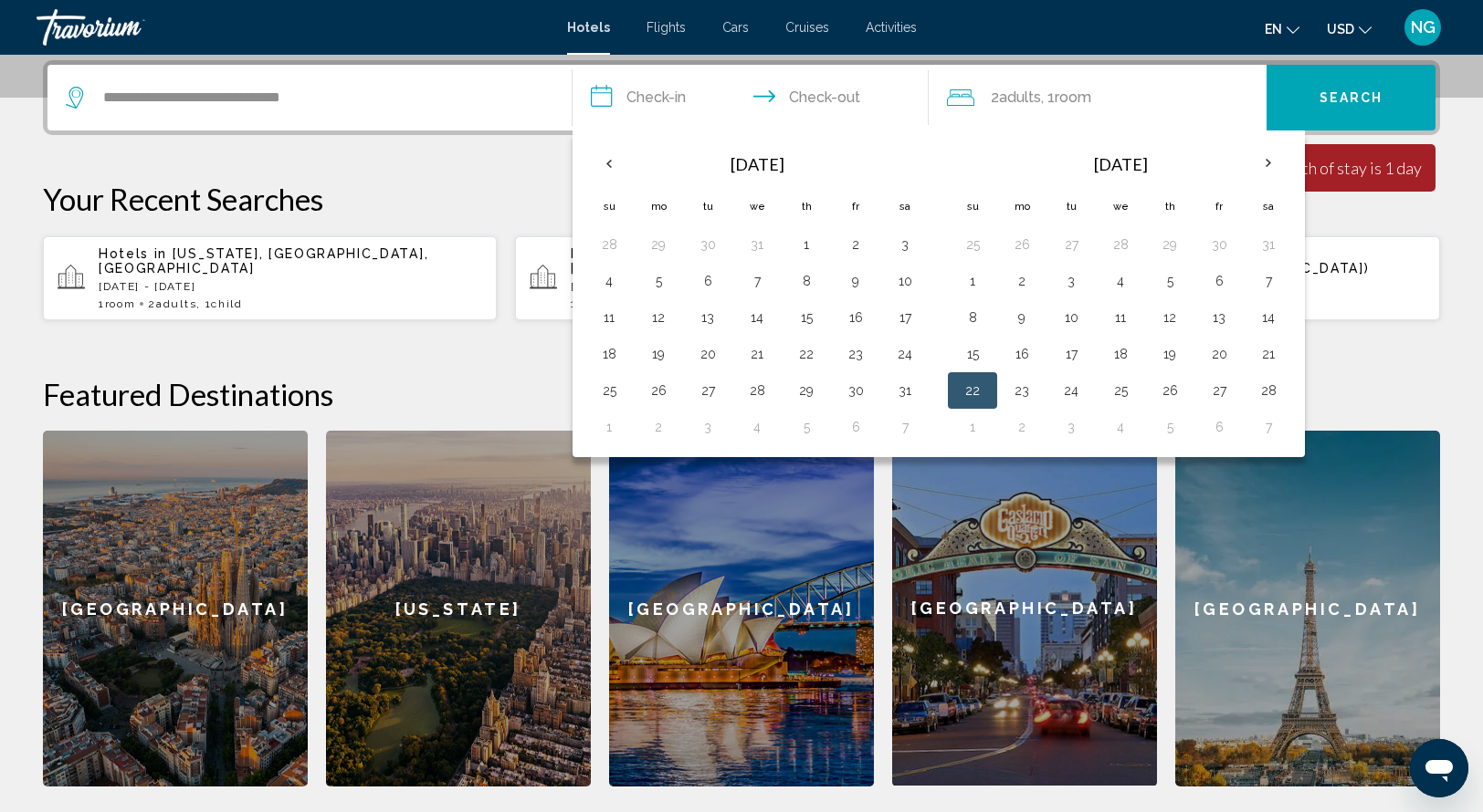
click at [968, 391] on button "22" at bounding box center [973, 390] width 30 height 26
click at [1263, 163] on th "Next month" at bounding box center [1269, 163] width 49 height 40
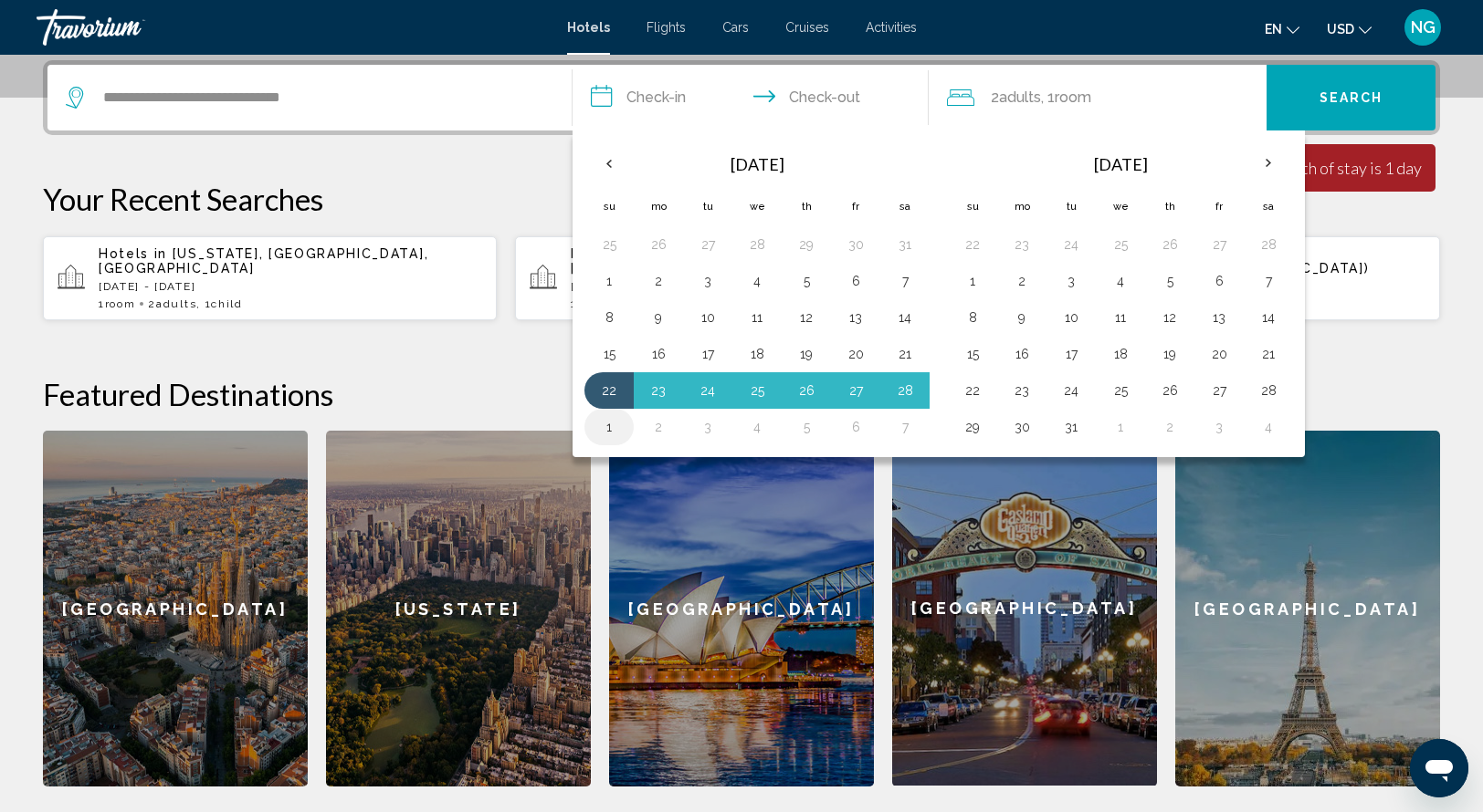
click at [614, 427] on button "1" at bounding box center [609, 428] width 30 height 26
type input "**********"
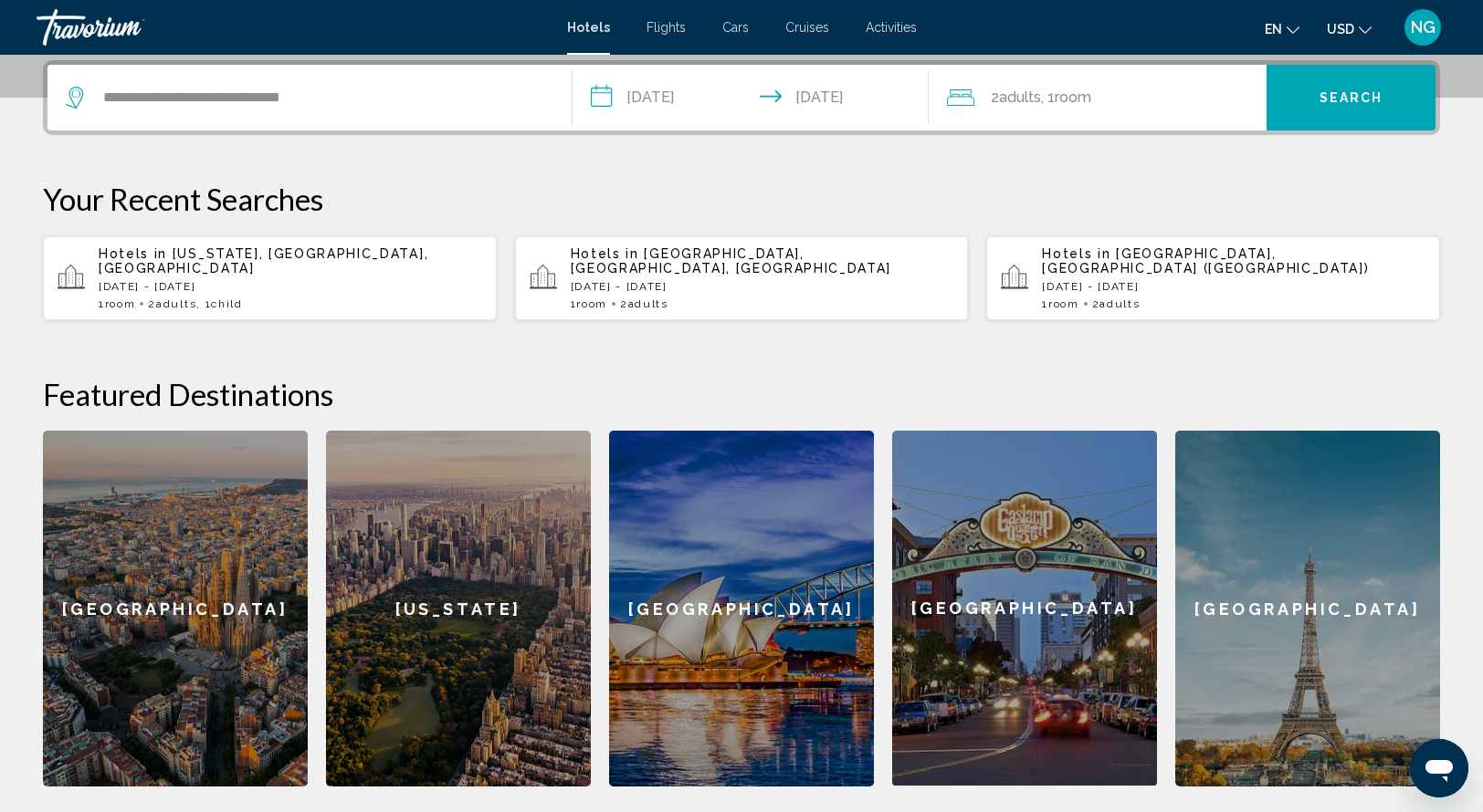
click at [1355, 94] on span "Search" at bounding box center [1351, 98] width 64 height 15
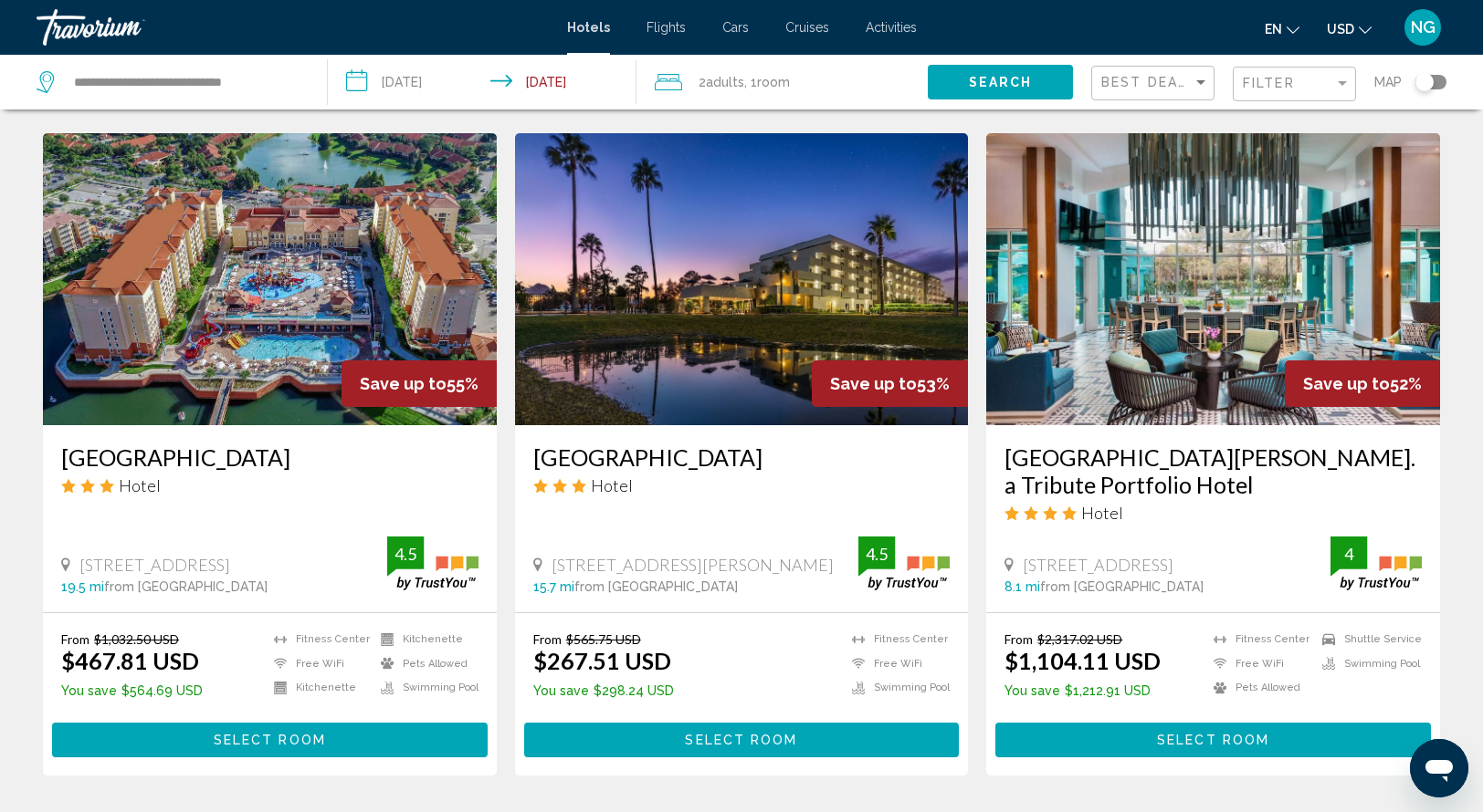
scroll to position [750, 0]
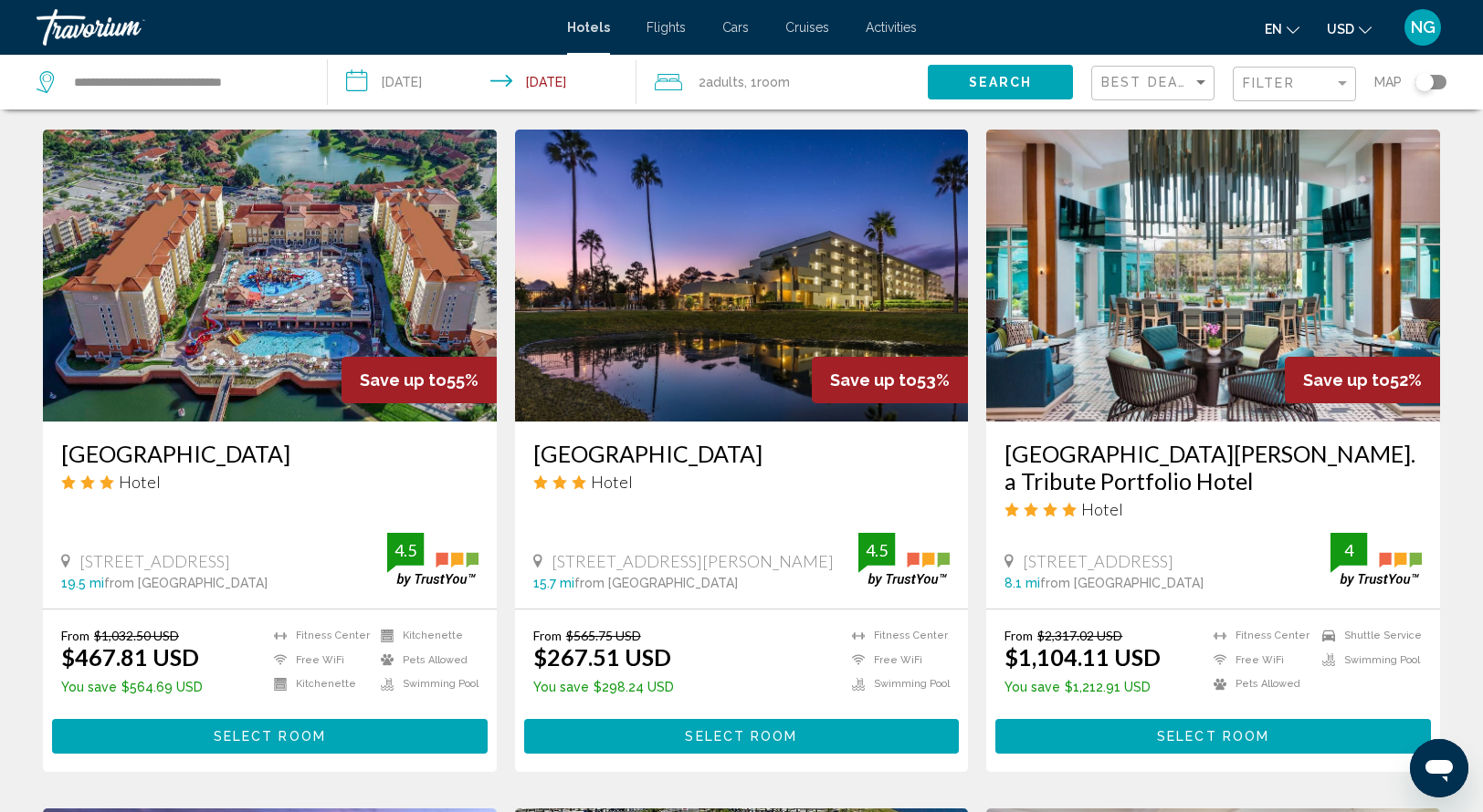
click at [270, 257] on img "Main content" at bounding box center [269, 275] width 453 height 292
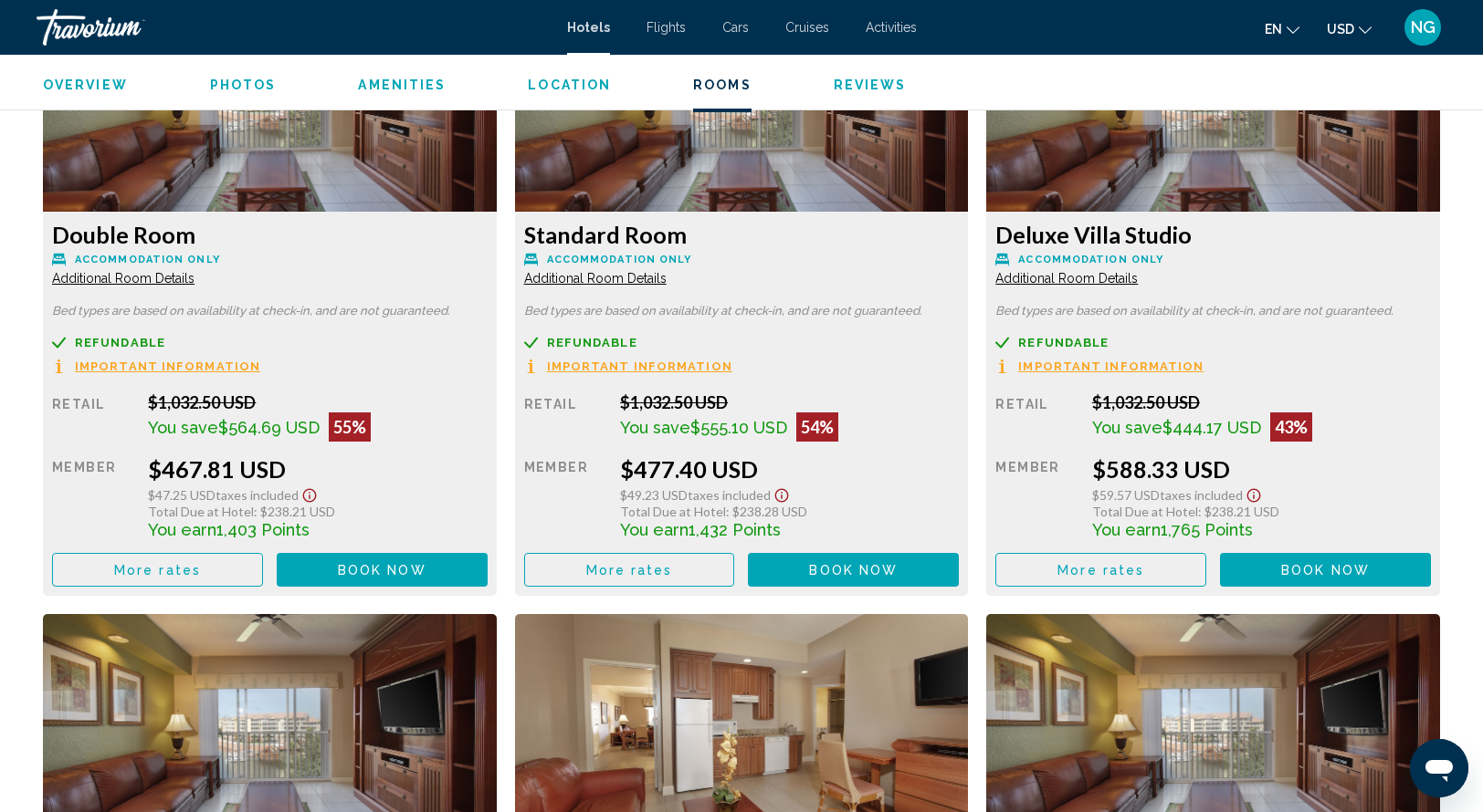
scroll to position [2603, 0]
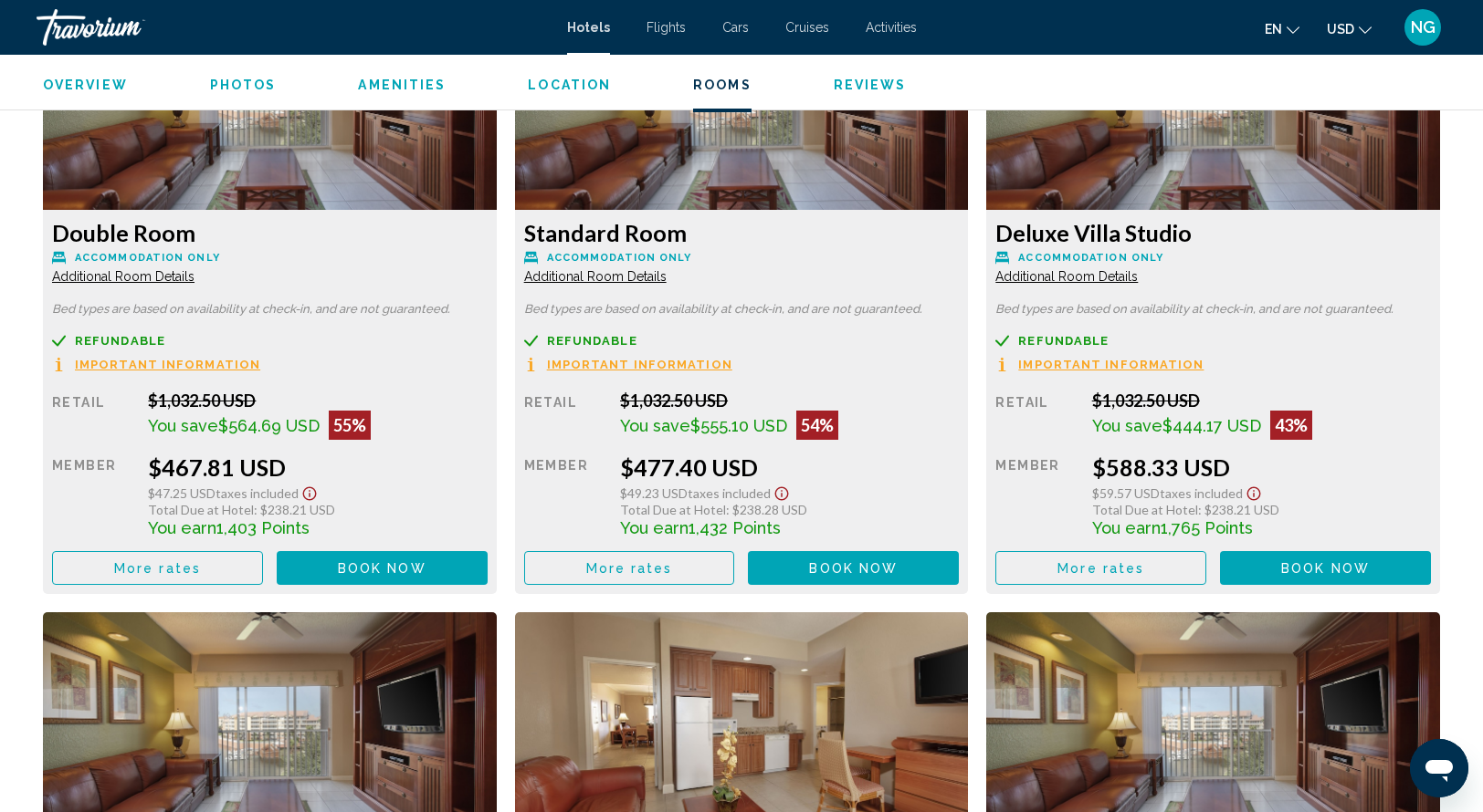
click at [376, 567] on span "Book now" at bounding box center [383, 568] width 89 height 15
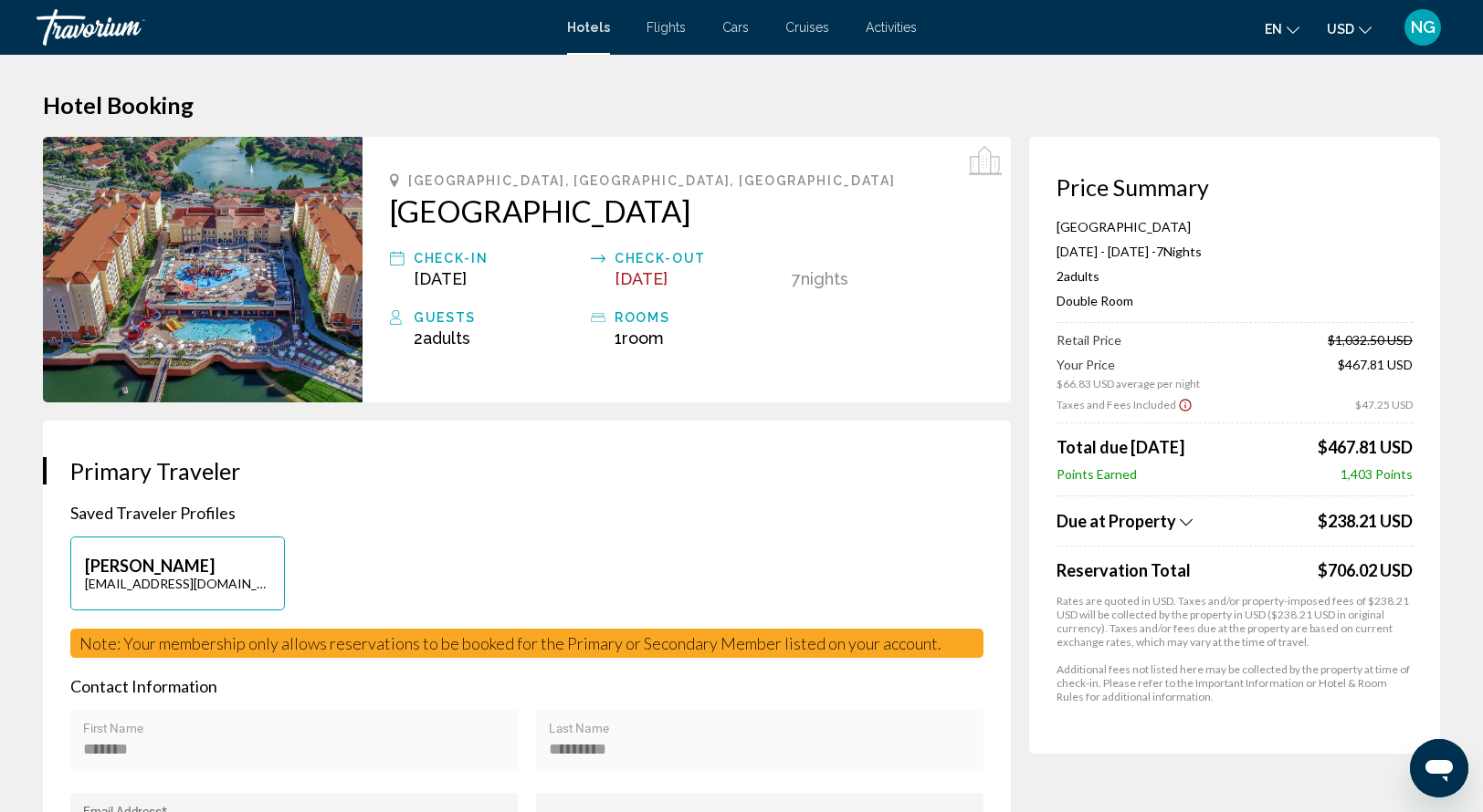
click at [890, 661] on div "**********" at bounding box center [526, 801] width 913 height 596
